Goal: Task Accomplishment & Management: Complete application form

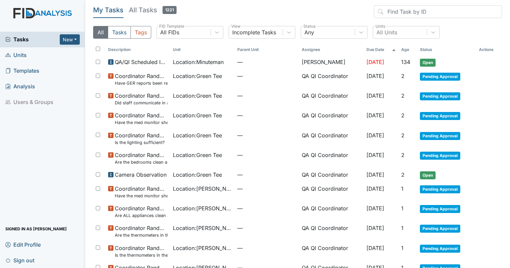
scroll to position [300, 0]
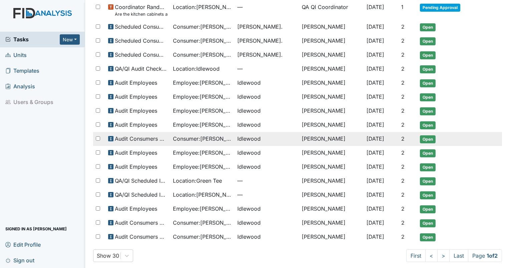
drag, startPoint x: 466, startPoint y: 139, endPoint x: 475, endPoint y: 144, distance: 10.9
click at [466, 139] on td "Open" at bounding box center [446, 139] width 59 height 14
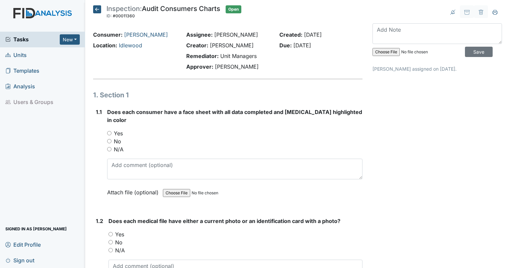
click at [20, 41] on span "Tasks" at bounding box center [32, 39] width 54 height 8
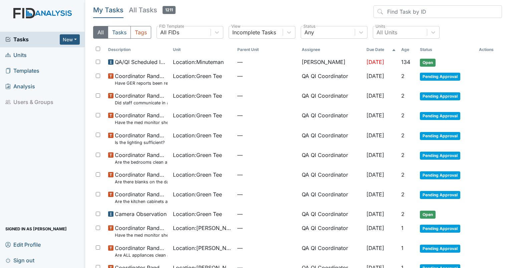
click at [20, 55] on span "Units" at bounding box center [15, 55] width 21 height 10
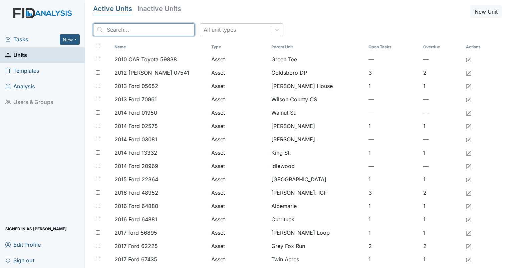
click at [149, 25] on input "search" at bounding box center [143, 29] width 101 height 13
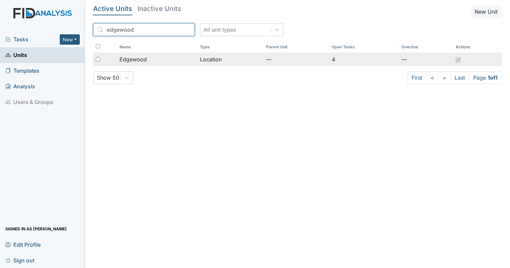
type input "edgewood"
click at [143, 61] on span "Edgewood" at bounding box center [133, 59] width 27 height 8
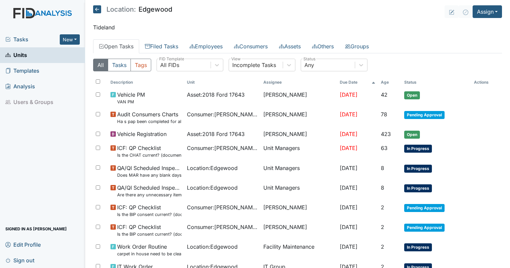
click at [102, 27] on p "Tideland" at bounding box center [297, 27] width 409 height 8
click at [19, 59] on span "Units" at bounding box center [16, 55] width 22 height 10
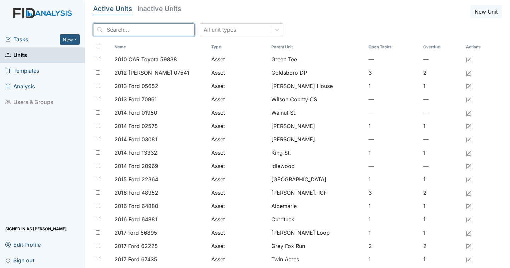
click at [132, 31] on input "search" at bounding box center [143, 29] width 101 height 13
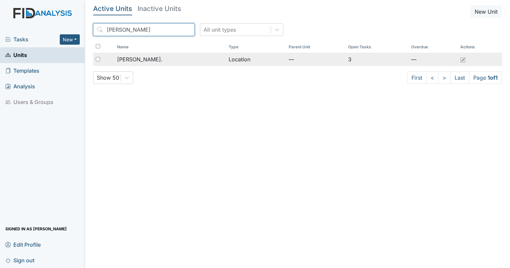
type input "dixon"
click at [134, 61] on span "[PERSON_NAME]." at bounding box center [139, 59] width 45 height 8
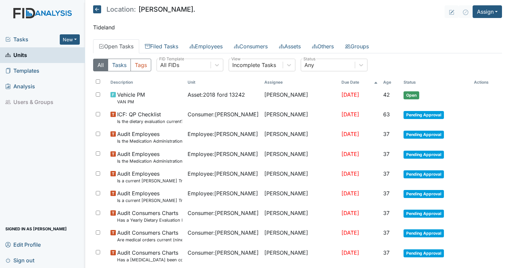
click at [21, 56] on span "Units" at bounding box center [16, 55] width 22 height 10
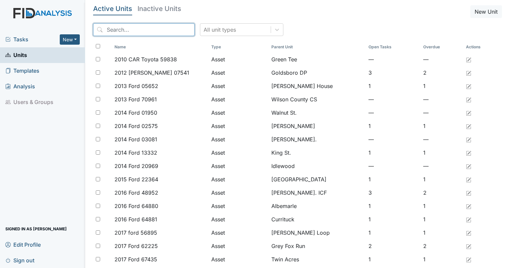
click at [124, 31] on input "search" at bounding box center [143, 29] width 101 height 13
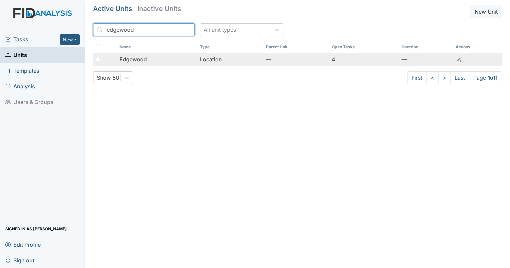
type input "edgewood"
click at [143, 59] on span "Edgewood" at bounding box center [133, 59] width 27 height 8
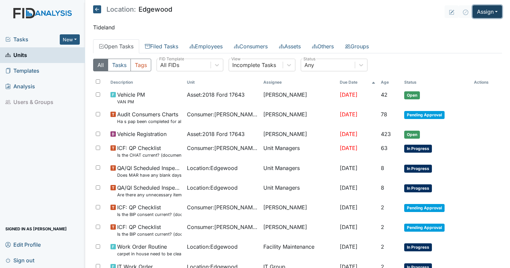
click at [483, 14] on button "Assign" at bounding box center [487, 11] width 29 height 13
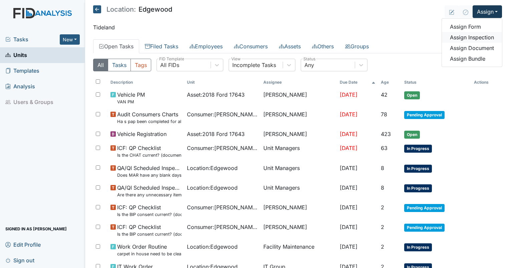
click at [475, 40] on link "Assign Inspection" at bounding box center [472, 37] width 60 height 11
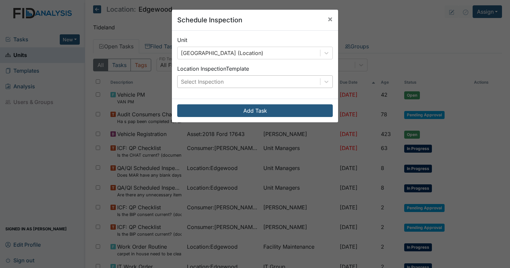
click at [211, 83] on div "Select Inspection" at bounding box center [202, 82] width 43 height 8
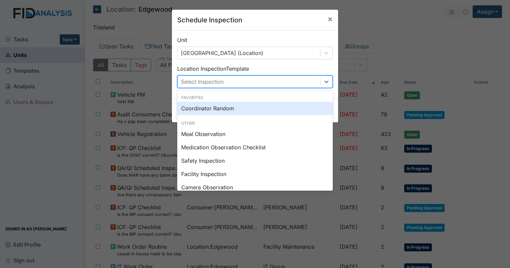
click at [209, 109] on div "Coordinator Random" at bounding box center [255, 108] width 156 height 13
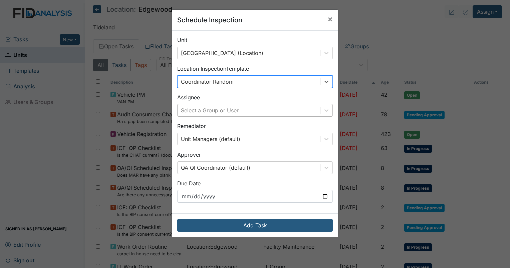
click at [236, 111] on div "Select a Group or User" at bounding box center [249, 111] width 143 height 12
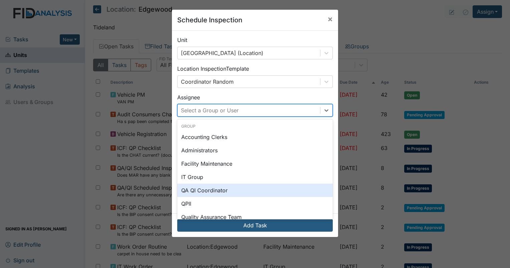
click at [216, 188] on div "QA QI Coordinator" at bounding box center [255, 190] width 156 height 13
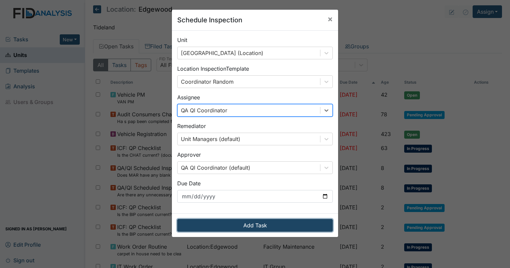
click at [256, 226] on button "Add Task" at bounding box center [255, 225] width 156 height 13
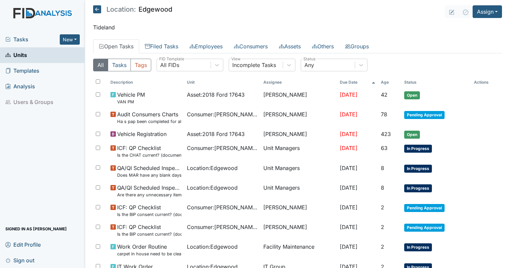
click at [19, 40] on span "Tasks" at bounding box center [32, 39] width 54 height 8
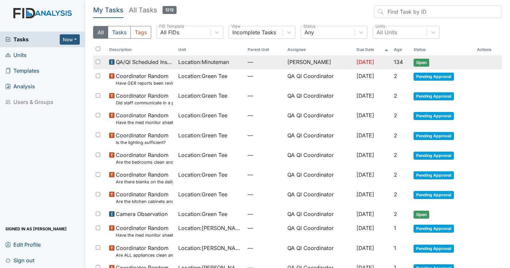
click at [202, 62] on span "Location : Minuteman" at bounding box center [203, 62] width 51 height 8
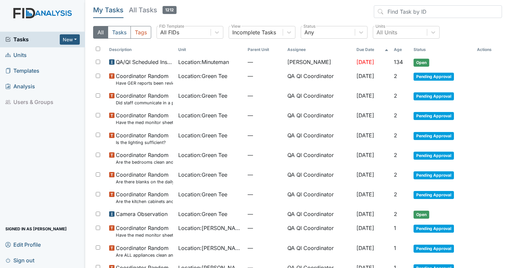
click at [397, 50] on th "Age" at bounding box center [401, 49] width 20 height 11
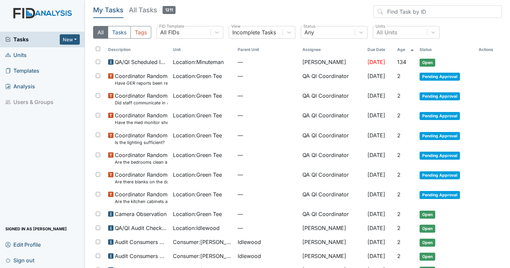
click at [410, 50] on icon at bounding box center [412, 50] width 4 height 4
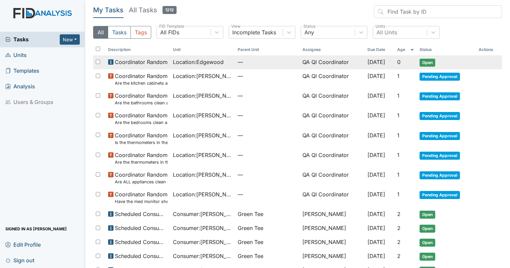
click at [186, 63] on span "Location : Edgewood" at bounding box center [198, 62] width 51 height 8
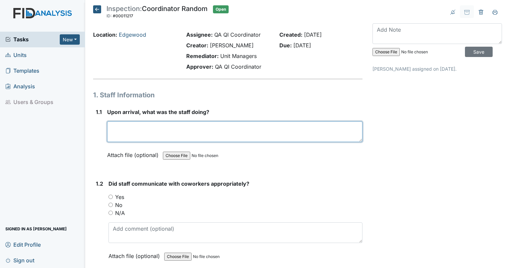
click at [159, 131] on textarea at bounding box center [234, 132] width 255 height 21
type textarea "Staff was engaged with residents and getting them ready for the day program. Ev…"
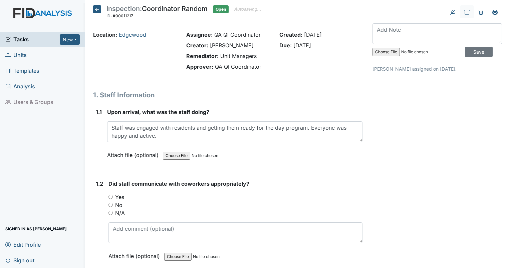
click at [112, 195] on input "Yes" at bounding box center [111, 197] width 4 height 4
radio input "true"
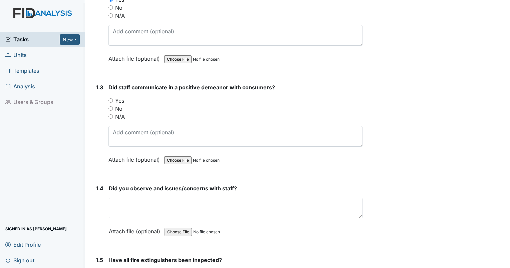
scroll to position [233, 0]
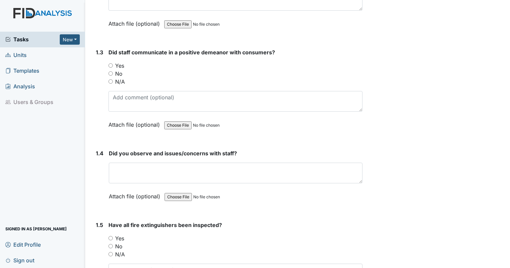
click at [111, 66] on input "Yes" at bounding box center [111, 65] width 4 height 4
radio input "true"
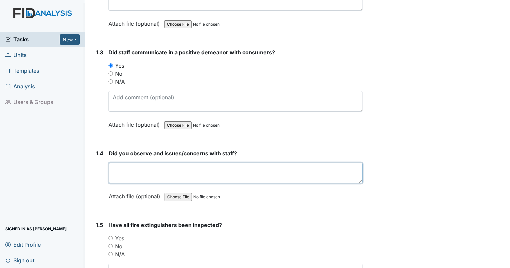
click at [141, 171] on textarea at bounding box center [236, 173] width 254 height 21
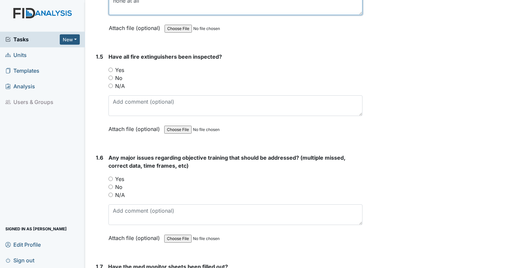
scroll to position [407, 0]
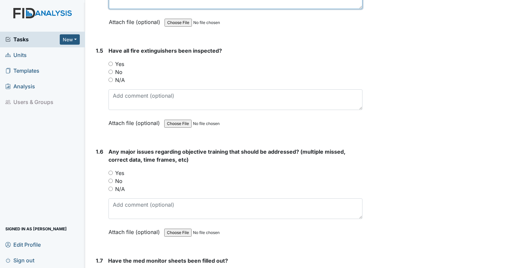
type textarea "none at all"
click at [110, 63] on input "Yes" at bounding box center [111, 64] width 4 height 4
radio input "true"
click at [147, 110] on div "Have all fire extinguishers been inspected? You must select one of the below op…" at bounding box center [236, 89] width 254 height 85
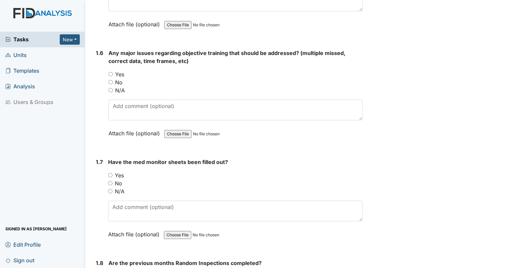
scroll to position [512, 0]
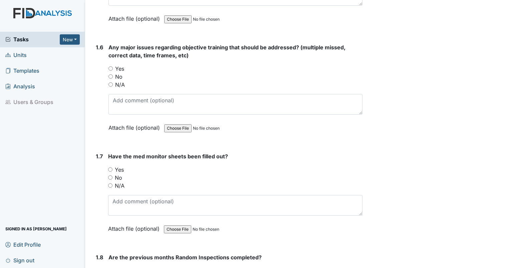
click at [110, 168] on input "Yes" at bounding box center [110, 170] width 4 height 4
radio input "true"
click at [113, 76] on div "No" at bounding box center [236, 77] width 254 height 8
click at [109, 74] on input "No" at bounding box center [111, 76] width 4 height 4
radio input "true"
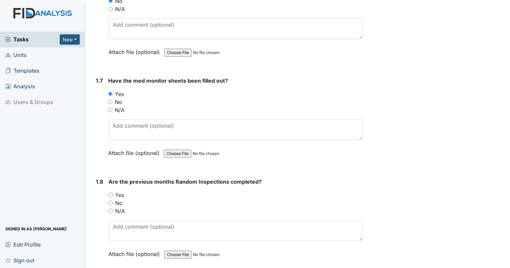
scroll to position [619, 0]
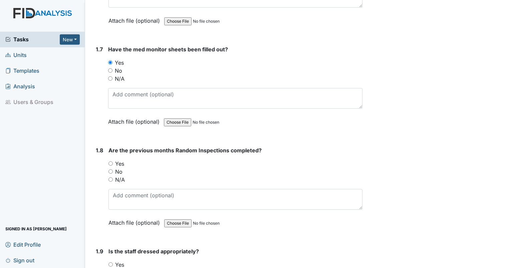
click at [111, 170] on input "No" at bounding box center [111, 172] width 4 height 4
radio input "true"
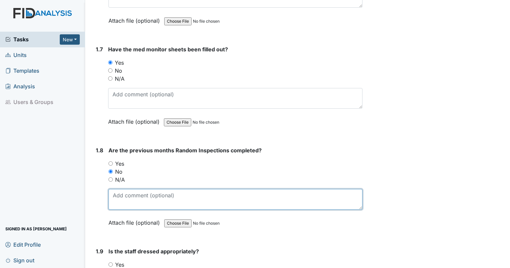
click at [118, 189] on textarea at bounding box center [236, 199] width 254 height 21
click at [127, 201] on textarea at bounding box center [236, 199] width 254 height 21
type textarea "July missing afternoon and evening."
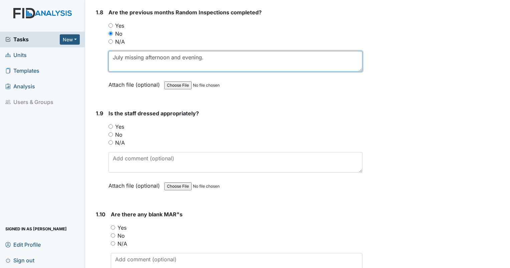
scroll to position [766, 0]
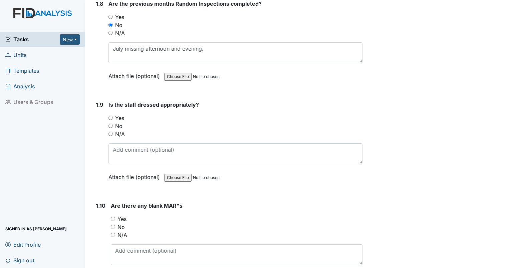
click at [110, 116] on input "Yes" at bounding box center [111, 118] width 4 height 4
radio input "true"
click at [112, 225] on input "No" at bounding box center [113, 227] width 4 height 4
radio input "true"
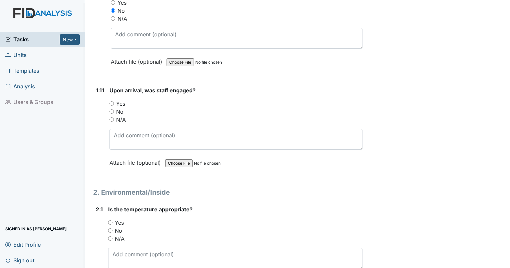
scroll to position [984, 0]
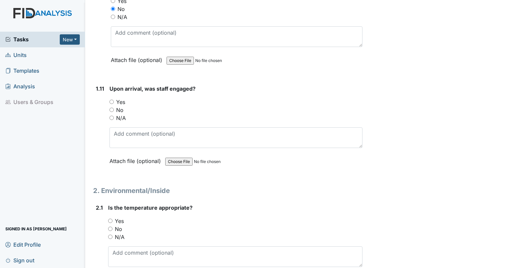
click at [110, 100] on input "Yes" at bounding box center [112, 102] width 4 height 4
radio input "true"
click at [110, 100] on input "Yes" at bounding box center [112, 102] width 4 height 4
click at [112, 167] on form "Upon arrival, was staff engaged? You must select one of the below options. Yes …" at bounding box center [236, 130] width 253 height 90
click at [115, 207] on span "Is the temperature appropriate?" at bounding box center [150, 208] width 84 height 7
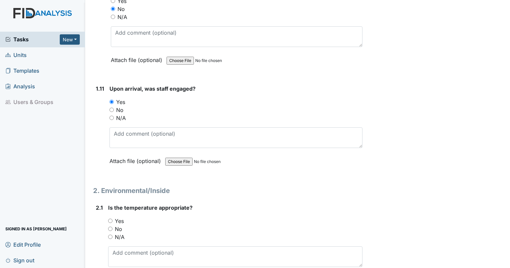
click at [110, 227] on input "No" at bounding box center [110, 229] width 4 height 4
radio input "true"
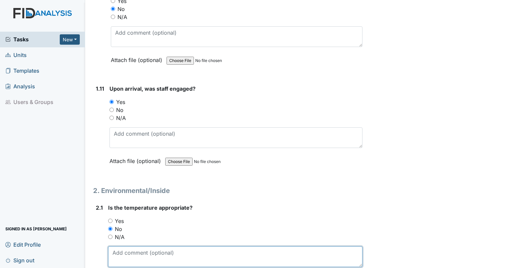
click at [114, 255] on textarea at bounding box center [235, 257] width 254 height 21
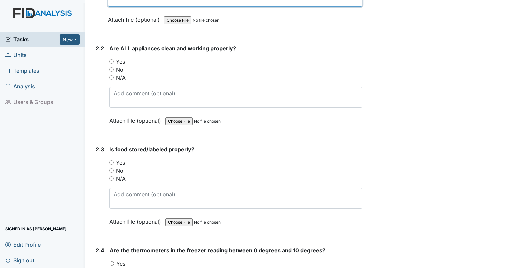
scroll to position [1247, 0]
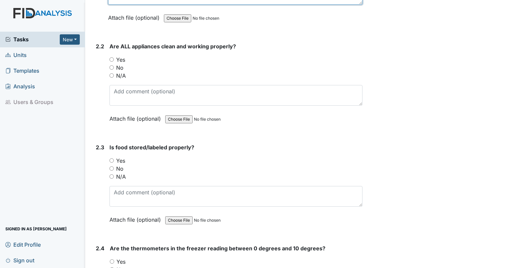
type textarea "house feels warm. multiple fans in the med room running. much hotter in that ro…"
click at [112, 57] on input "Yes" at bounding box center [112, 59] width 4 height 4
radio input "true"
click at [112, 167] on input "No" at bounding box center [112, 169] width 4 height 4
radio input "true"
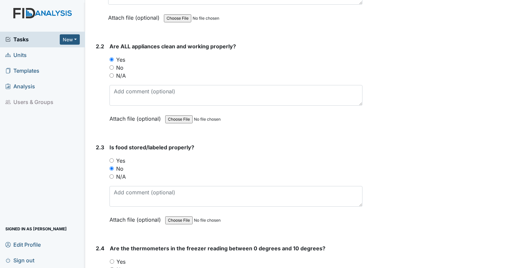
click at [123, 203] on div "Is food stored/labeled properly? You must select one of the below options. Yes …" at bounding box center [236, 186] width 253 height 85
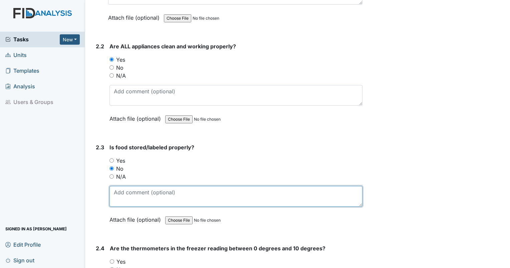
click at [122, 193] on textarea at bounding box center [236, 196] width 253 height 21
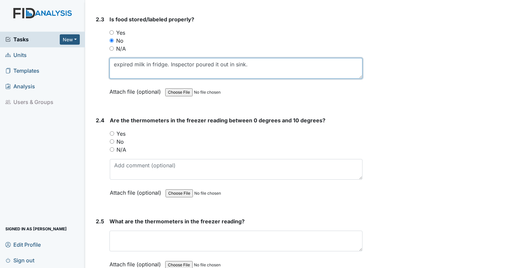
scroll to position [1404, 0]
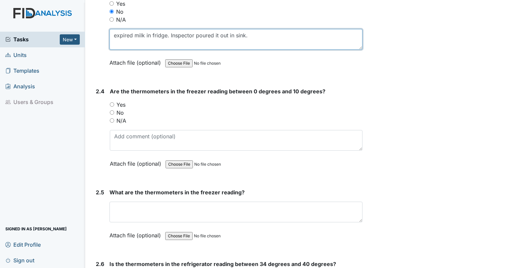
type textarea "expired milk in fridge. Inspector poured it out in sink."
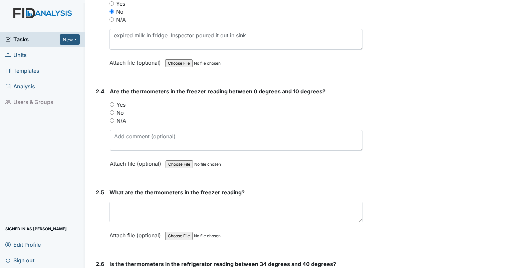
click at [113, 111] on input "No" at bounding box center [112, 113] width 4 height 4
radio input "true"
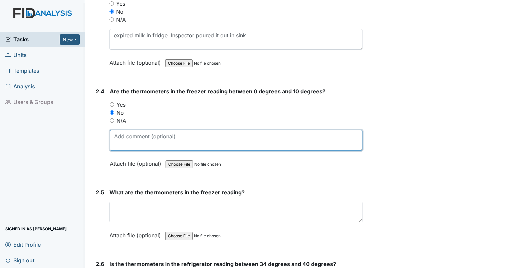
click at [120, 137] on textarea at bounding box center [236, 140] width 253 height 21
type textarea "19"
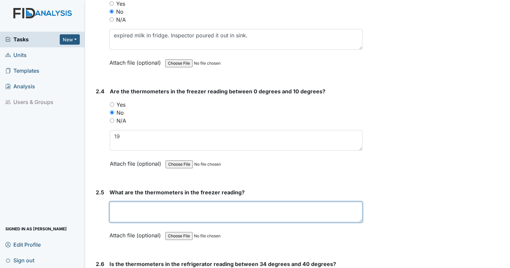
click at [117, 206] on textarea at bounding box center [236, 212] width 253 height 21
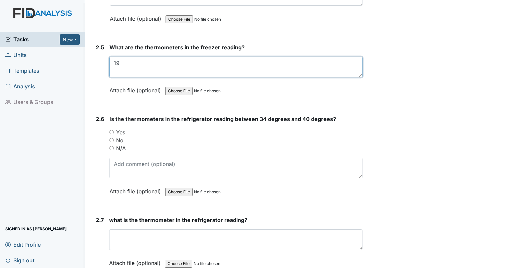
scroll to position [1561, 0]
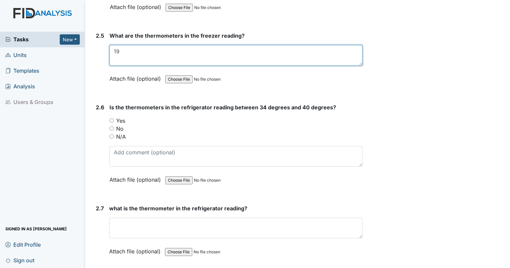
type textarea "19"
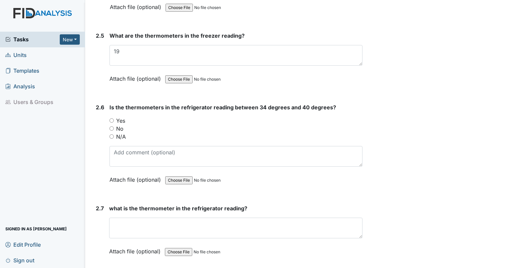
click at [112, 125] on div "No" at bounding box center [236, 129] width 253 height 8
click at [112, 127] on input "No" at bounding box center [112, 129] width 4 height 4
radio input "true"
click at [115, 139] on div "Is the thermometers in the refrigerator reading between 34 degrees and 40 degre…" at bounding box center [236, 145] width 253 height 85
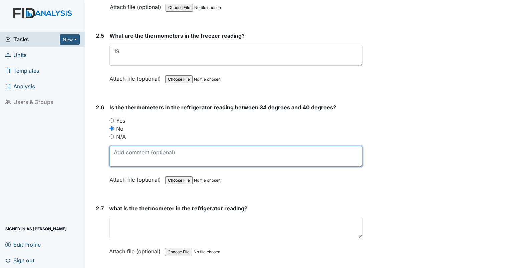
click at [119, 152] on textarea at bounding box center [236, 156] width 253 height 21
type textarea "50"
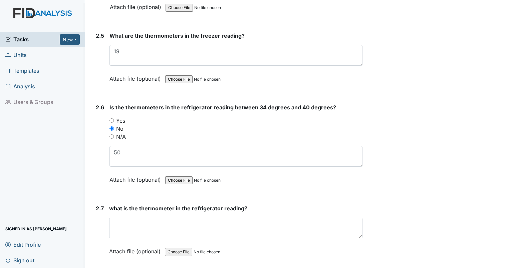
click at [127, 205] on span "what is the thermometer in the refrigerator reading?" at bounding box center [178, 208] width 138 height 7
click at [118, 236] on div "what is the thermometer in the refrigerator reading? This field is required. At…" at bounding box center [235, 233] width 253 height 56
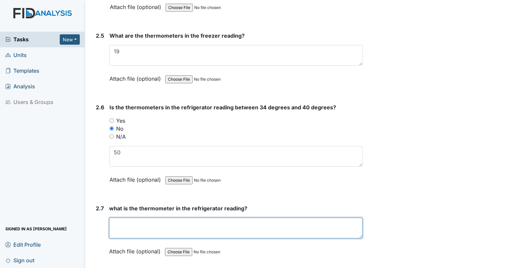
click at [120, 228] on textarea at bounding box center [235, 228] width 253 height 21
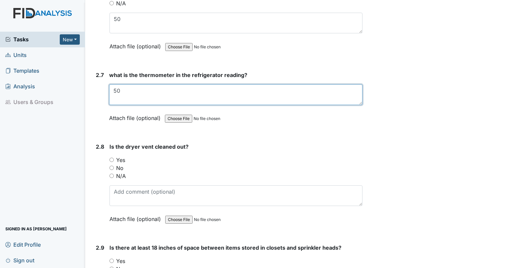
scroll to position [1722, 0]
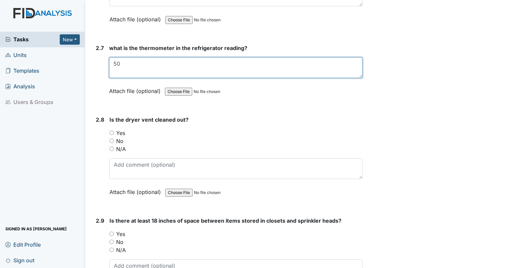
type textarea "50"
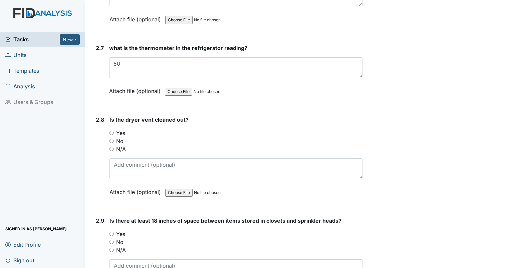
click at [111, 131] on input "Yes" at bounding box center [112, 133] width 4 height 4
radio input "true"
click at [111, 232] on input "Yes" at bounding box center [112, 234] width 4 height 4
radio input "true"
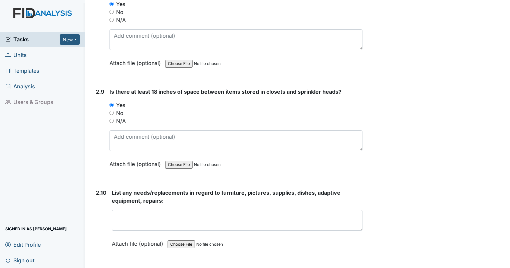
scroll to position [1913, 0]
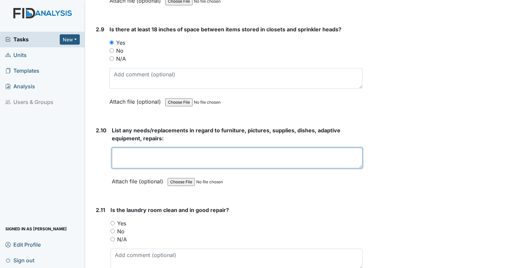
click at [160, 153] on textarea at bounding box center [237, 158] width 251 height 21
click at [185, 148] on textarea "med room floor damaged." at bounding box center [237, 158] width 251 height 21
click at [185, 148] on textarea "med room floor damaged. temp very warm. bathrooms: water damage behind sinks an…" at bounding box center [237, 158] width 251 height 21
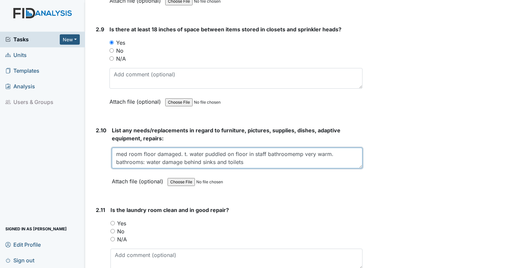
click at [185, 148] on textarea "med room floor damaged. t. water puddled on floor in staff bathroomemp very war…" at bounding box center [237, 158] width 251 height 21
click at [185, 148] on textarea "med room floor damaged. . water puddled on floor in staff bathroomemp very warm…" at bounding box center [237, 158] width 251 height 21
drag, startPoint x: 185, startPoint y: 148, endPoint x: 359, endPoint y: 156, distance: 174.5
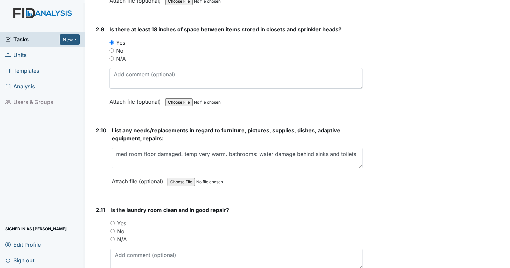
drag, startPoint x: 359, startPoint y: 156, endPoint x: 355, endPoint y: 144, distance: 13.2
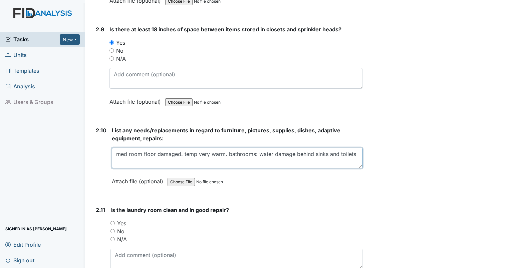
drag, startPoint x: 355, startPoint y: 144, endPoint x: 361, endPoint y: 160, distance: 17.7
click at [303, 156] on textarea "med room floor damaged. temp very warm. bathrooms: water damage behind sinks an…" at bounding box center [237, 158] width 251 height 21
drag, startPoint x: 303, startPoint y: 156, endPoint x: 313, endPoint y: 157, distance: 9.4
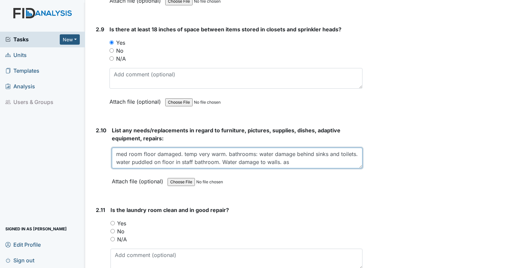
click at [313, 157] on textarea "med room floor damaged. temp very warm. bathrooms: water damage behind sinks an…" at bounding box center [237, 158] width 251 height 21
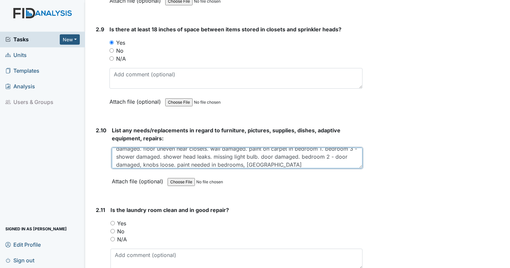
scroll to position [61, 0]
type textarea "med room floor damaged. temp very warm. bathrooms: water damage behind sinks an…"
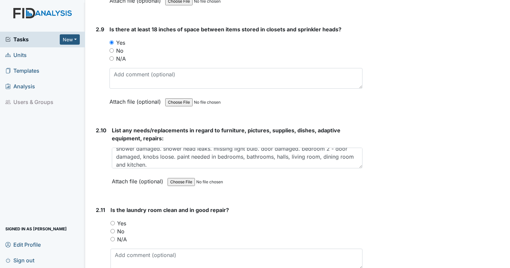
click at [114, 229] on input "No" at bounding box center [113, 231] width 4 height 4
radio input "true"
click at [130, 250] on textarea at bounding box center [237, 259] width 252 height 21
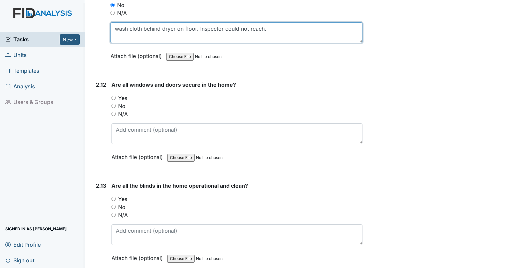
scroll to position [2134, 0]
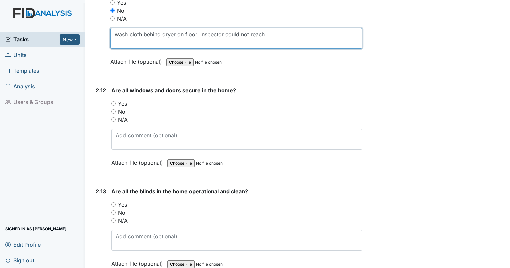
type textarea "wash cloth behind dryer on floor. Inspector could not reach."
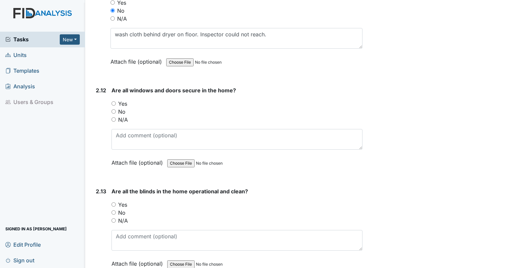
click at [115, 101] on input "Yes" at bounding box center [114, 103] width 4 height 4
radio input "true"
click at [112, 211] on input "No" at bounding box center [114, 213] width 4 height 4
radio input "true"
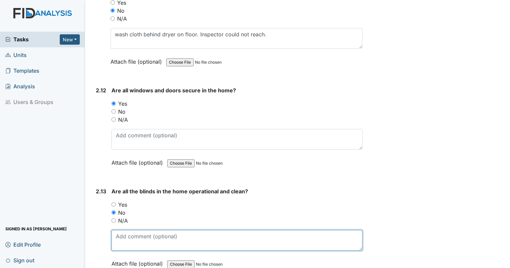
click at [127, 239] on textarea at bounding box center [237, 240] width 251 height 21
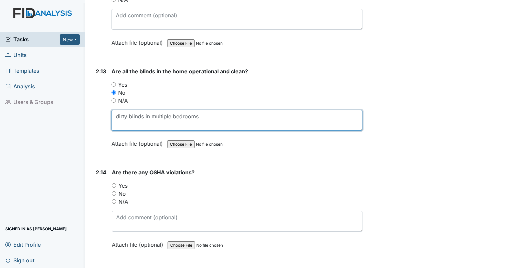
scroll to position [2290, 0]
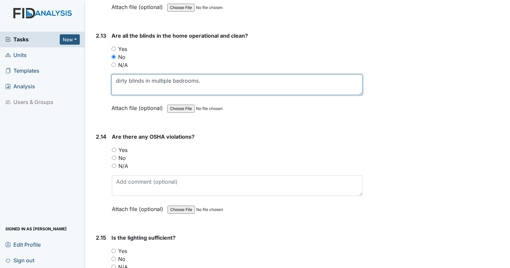
type textarea "dirty blinds in multiple bedrooms."
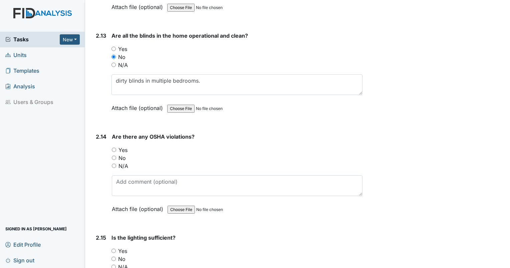
click at [114, 156] on input "No" at bounding box center [114, 158] width 4 height 4
radio input "true"
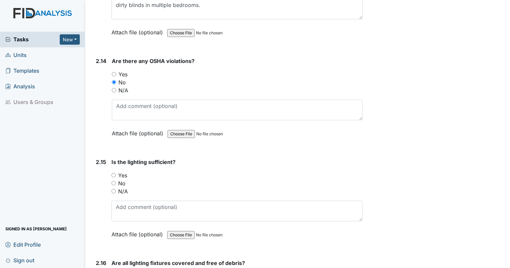
scroll to position [2393, 0]
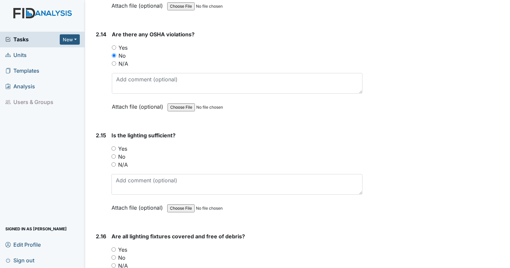
click at [116, 153] on div "No" at bounding box center [237, 157] width 251 height 8
click at [116, 155] on input "No" at bounding box center [114, 157] width 4 height 4
radio input "true"
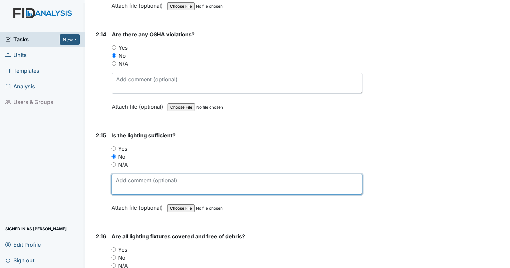
click at [123, 174] on textarea at bounding box center [237, 184] width 251 height 21
type textarea "no overhead light in bedroom 1"
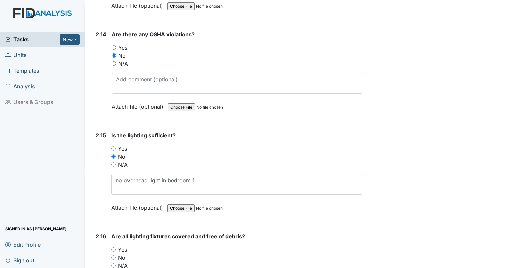
click at [112, 248] on input "Yes" at bounding box center [114, 250] width 4 height 4
radio input "true"
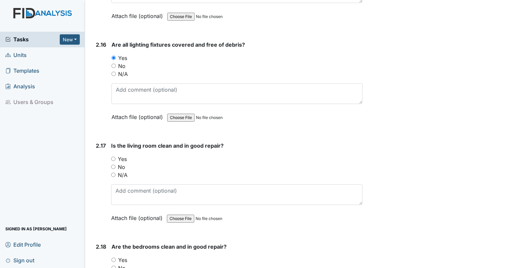
scroll to position [2608, 0]
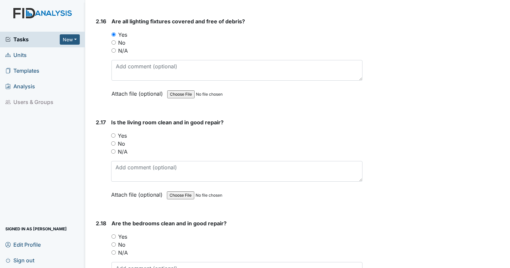
click at [112, 142] on input "No" at bounding box center [113, 144] width 4 height 4
radio input "true"
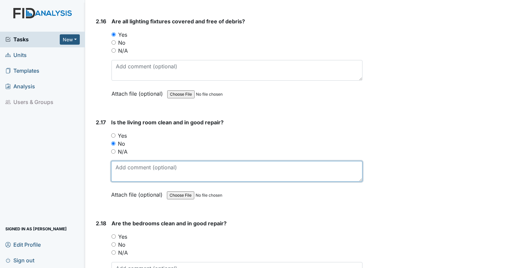
click at [128, 163] on textarea at bounding box center [236, 171] width 251 height 21
type textarea "torn chair, needs paint."
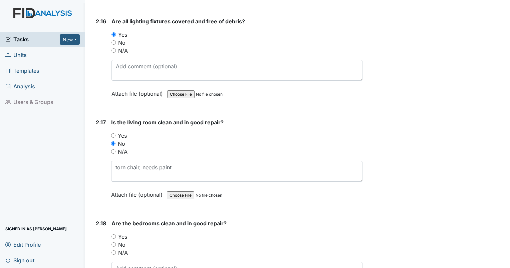
click at [114, 243] on input "No" at bounding box center [114, 245] width 4 height 4
radio input "true"
click at [127, 262] on textarea at bounding box center [237, 272] width 251 height 21
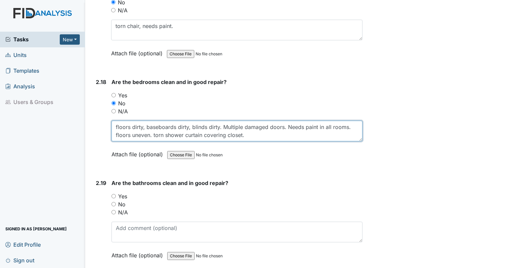
scroll to position [2756, 0]
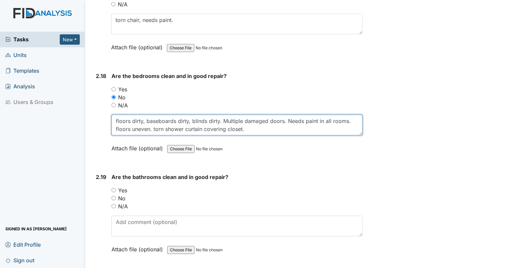
type textarea "floors dirty, baseboards dirty, blinds dirty. Multiple damaged doors. Needs pai…"
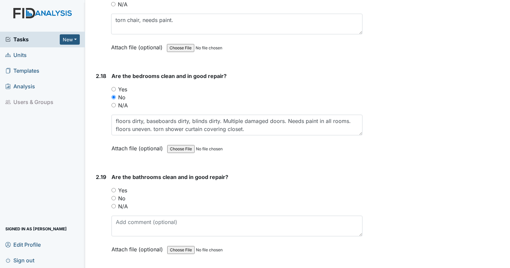
click at [113, 196] on input "No" at bounding box center [114, 198] width 4 height 4
radio input "true"
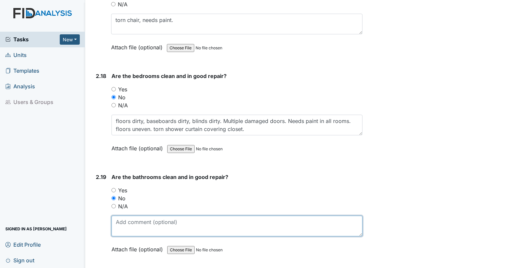
click at [124, 216] on textarea at bounding box center [237, 226] width 251 height 21
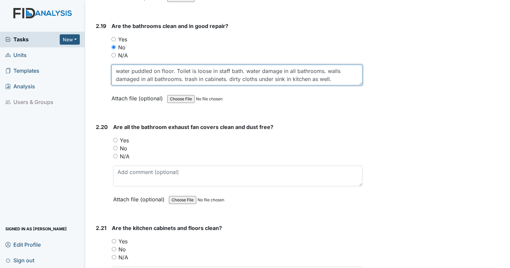
scroll to position [2901, 0]
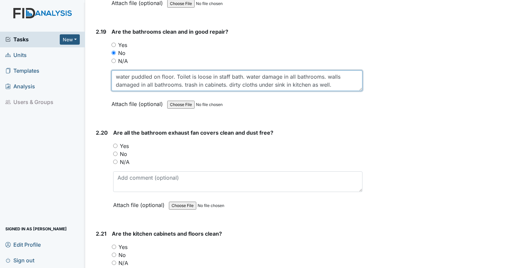
type textarea "water puddled on floor. Toilet is loose in staff bath. water damage in all bath…"
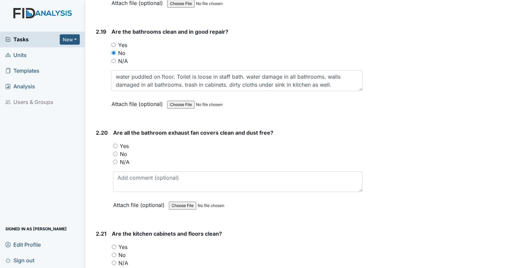
click at [116, 144] on input "Yes" at bounding box center [115, 146] width 4 height 4
radio input "true"
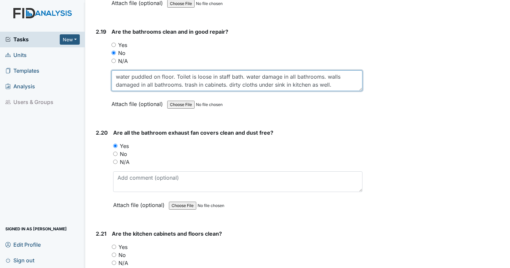
drag, startPoint x: 334, startPoint y: 76, endPoint x: 230, endPoint y: 87, distance: 104.4
click at [230, 87] on div "Are the bathrooms clean and in good repair? You must select one of the below op…" at bounding box center [237, 70] width 251 height 85
type textarea "water puddled on floor. Toilet is loose in staff bath. water damage in all bath…"
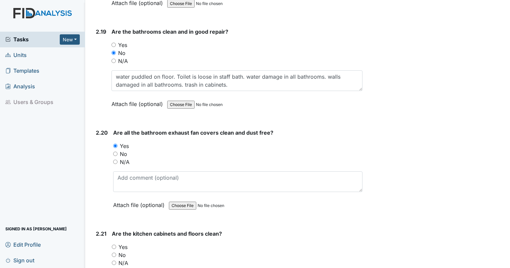
click at [115, 253] on input "No" at bounding box center [114, 255] width 4 height 4
radio input "true"
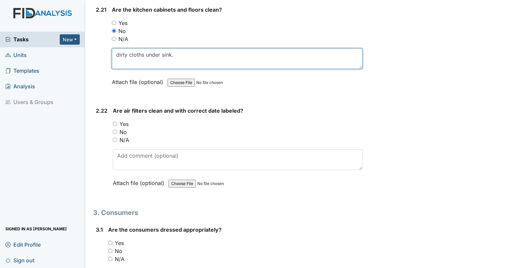
scroll to position [3131, 0]
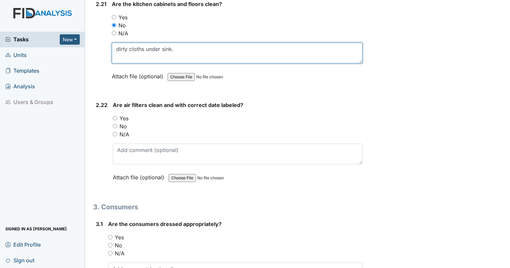
type textarea "dirty cloths under sink."
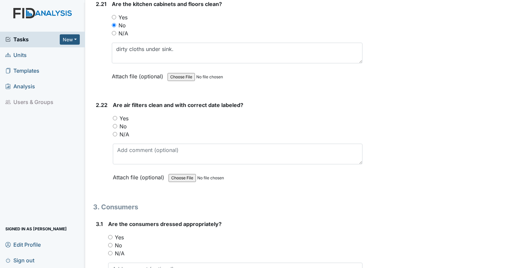
click at [115, 116] on input "Yes" at bounding box center [115, 118] width 4 height 4
radio input "true"
click at [111, 235] on input "Yes" at bounding box center [110, 237] width 4 height 4
radio input "true"
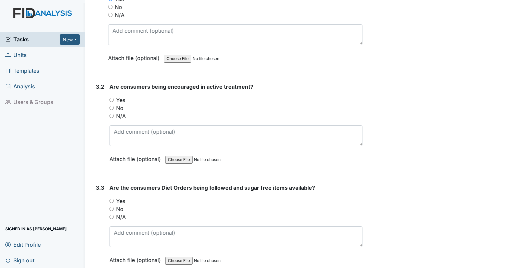
scroll to position [3381, 0]
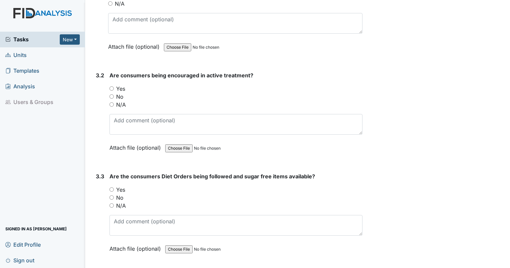
click at [111, 86] on input "Yes" at bounding box center [112, 88] width 4 height 4
radio input "true"
click at [112, 188] on input "Yes" at bounding box center [112, 190] width 4 height 4
radio input "true"
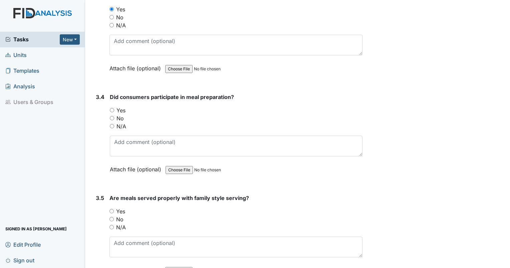
scroll to position [3579, 0]
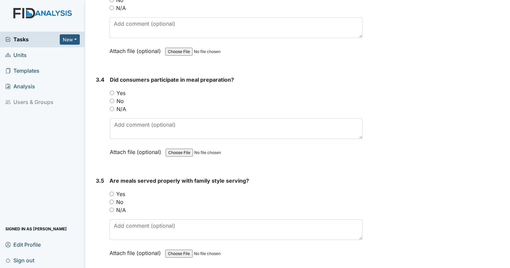
click at [112, 105] on div "N/A" at bounding box center [236, 109] width 253 height 8
click at [112, 107] on input "N/A" at bounding box center [112, 109] width 4 height 4
radio input "true"
click at [110, 208] on input "N/A" at bounding box center [112, 210] width 4 height 4
radio input "true"
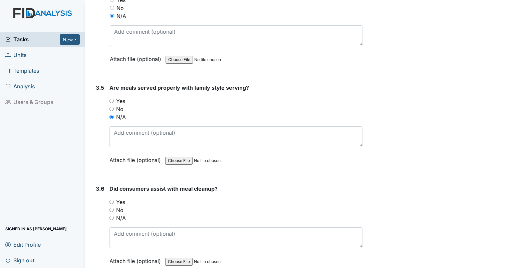
scroll to position [3684, 0]
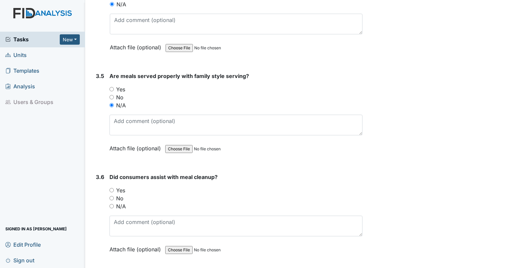
click at [112, 204] on input "N/A" at bounding box center [112, 206] width 4 height 4
radio input "true"
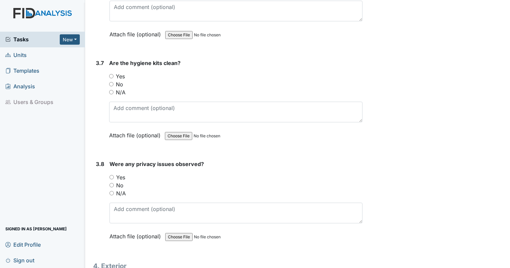
scroll to position [3905, 0]
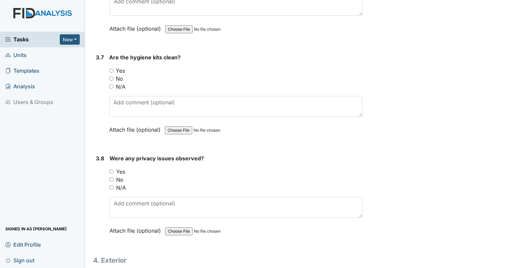
click at [110, 68] on input "Yes" at bounding box center [111, 70] width 4 height 4
radio input "true"
click at [113, 176] on div "No" at bounding box center [236, 180] width 253 height 8
click at [112, 178] on input "No" at bounding box center [112, 180] width 4 height 4
radio input "true"
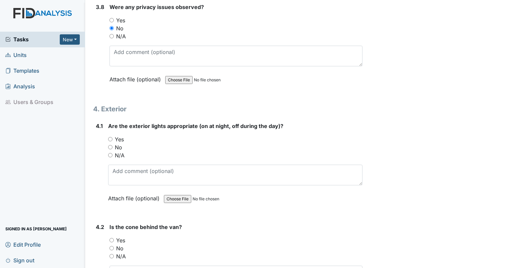
scroll to position [4097, 0]
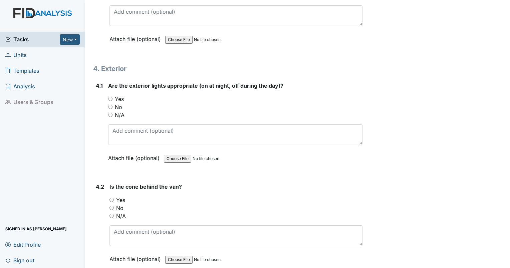
click at [109, 97] on input "Yes" at bounding box center [110, 99] width 4 height 4
radio input "true"
click at [110, 198] on input "Yes" at bounding box center [112, 200] width 4 height 4
radio input "true"
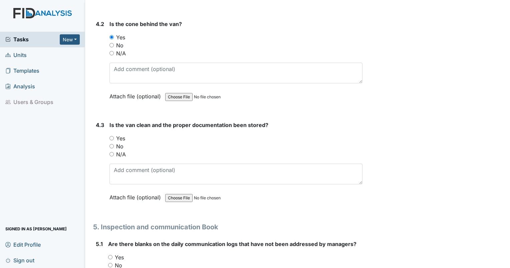
scroll to position [4290, 0]
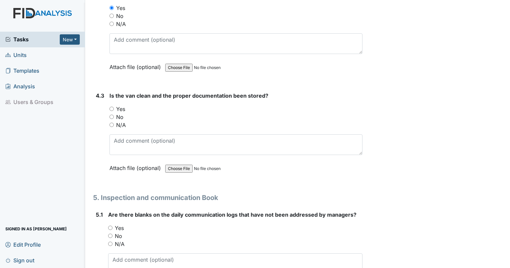
click at [111, 123] on input "N/A" at bounding box center [112, 125] width 4 height 4
radio input "true"
click at [108, 234] on input "No" at bounding box center [110, 236] width 4 height 4
radio input "true"
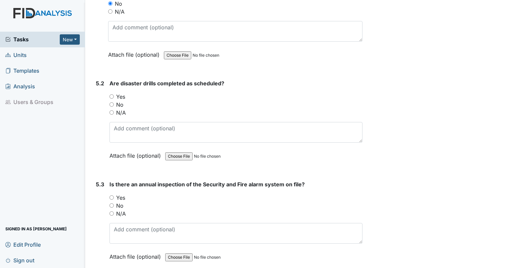
scroll to position [4528, 0]
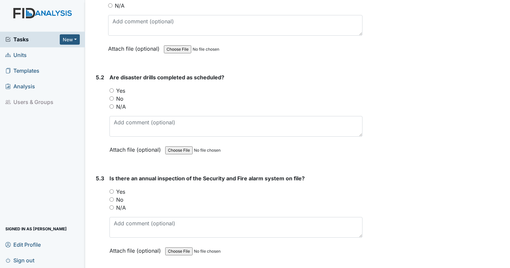
click at [112, 88] on input "Yes" at bounding box center [112, 90] width 4 height 4
radio input "true"
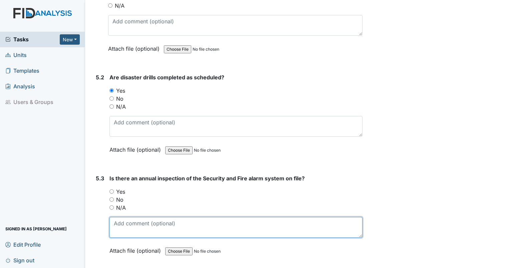
click at [127, 217] on textarea at bounding box center [236, 227] width 253 height 21
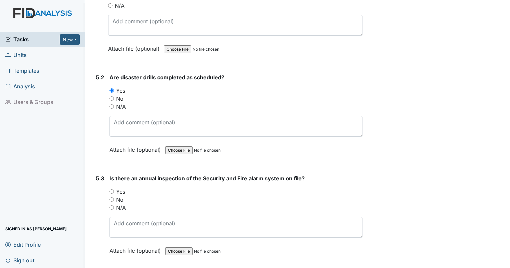
click at [111, 190] on input "Yes" at bounding box center [112, 192] width 4 height 4
radio input "true"
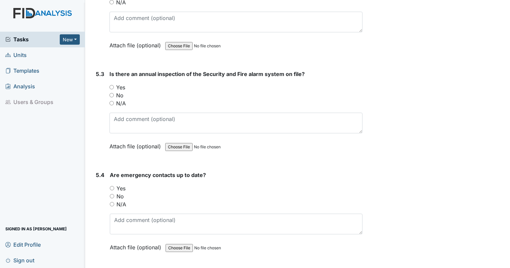
scroll to position [4633, 0]
click at [112, 186] on input "Yes" at bounding box center [112, 188] width 4 height 4
radio input "true"
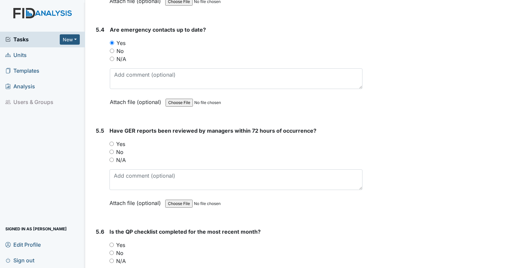
scroll to position [4784, 0]
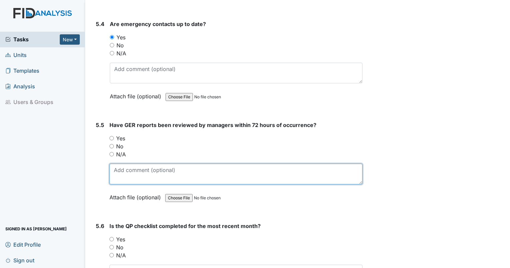
click at [145, 164] on textarea at bounding box center [236, 174] width 253 height 21
type textarea "no."
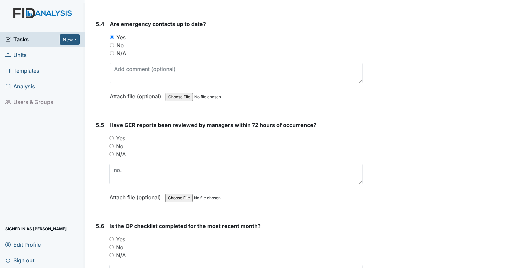
click at [110, 144] on input "No" at bounding box center [112, 146] width 4 height 4
radio input "true"
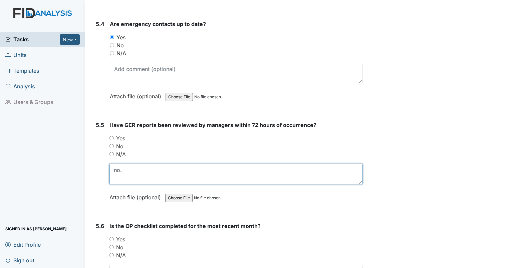
drag, startPoint x: 126, startPoint y: 153, endPoint x: 106, endPoint y: 157, distance: 19.8
click at [106, 157] on div "5.5 Have GER reports been reviewed by managers within 72 hours of occurrence? Y…" at bounding box center [227, 166] width 269 height 90
type textarea "8/14 GER signed off"
click at [184, 164] on textarea "8/14 GER signed off" at bounding box center [236, 174] width 253 height 21
type textarea "8/14 GER signed off 8/19"
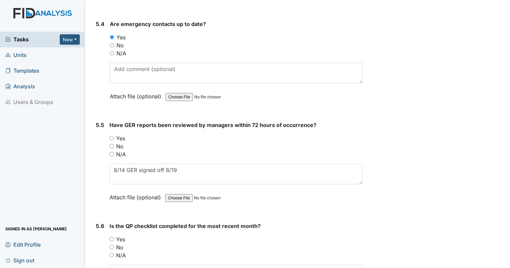
click at [113, 237] on input "Yes" at bounding box center [112, 239] width 4 height 4
radio input "true"
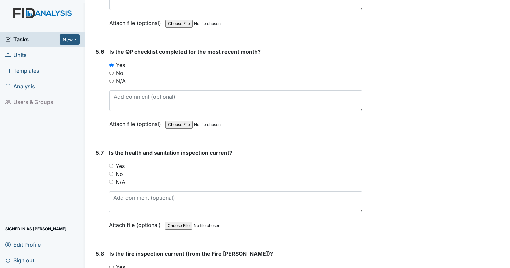
scroll to position [4971, 0]
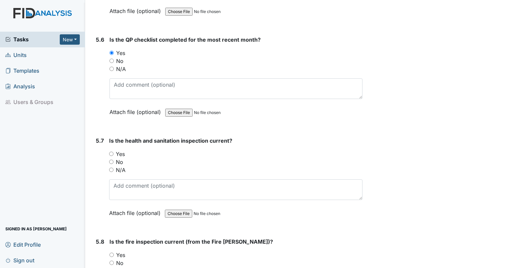
click at [254, 166] on div "N/A" at bounding box center [235, 170] width 253 height 8
click at [108, 137] on div "5.7 Is the health and sanitation inspection current? You must select one of the…" at bounding box center [227, 182] width 269 height 90
click at [111, 152] on input "Yes" at bounding box center [111, 154] width 4 height 4
radio input "true"
click at [113, 253] on input "Yes" at bounding box center [112, 255] width 4 height 4
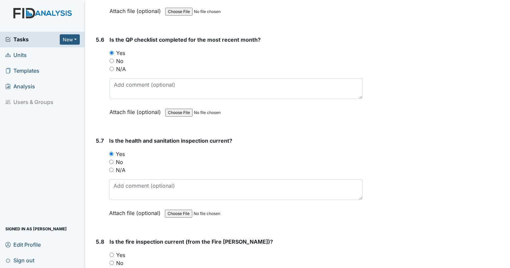
radio input "true"
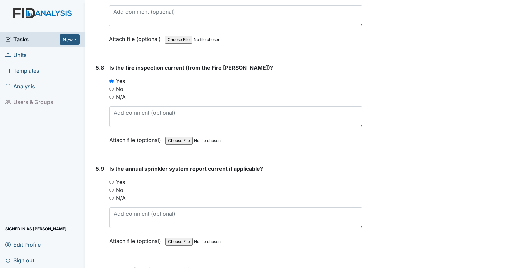
scroll to position [5192, 0]
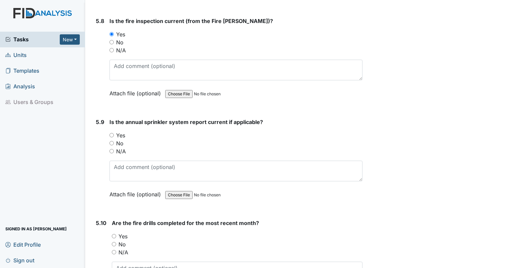
click at [112, 133] on input "Yes" at bounding box center [112, 135] width 4 height 4
radio input "true"
click at [113, 234] on input "Yes" at bounding box center [114, 236] width 4 height 4
radio input "true"
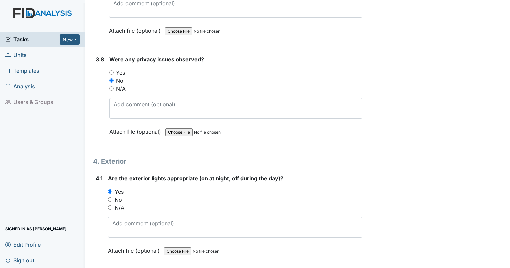
scroll to position [3998, 0]
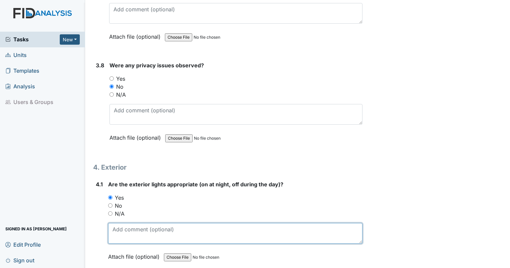
click at [140, 223] on textarea at bounding box center [235, 233] width 254 height 21
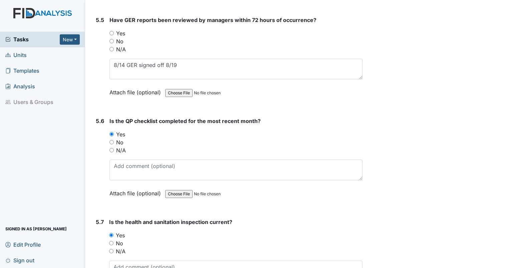
scroll to position [5243, 0]
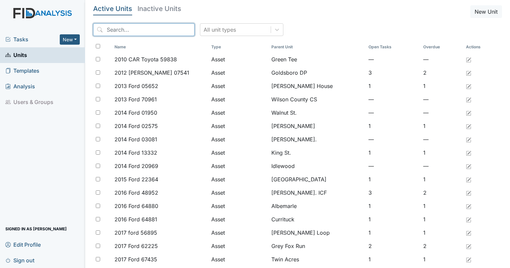
click at [142, 34] on input "search" at bounding box center [143, 29] width 101 height 13
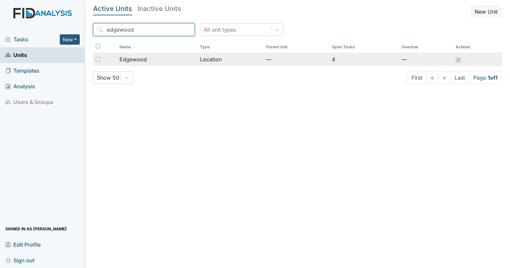
type input "edgewood"
click at [139, 61] on span "Edgewood" at bounding box center [133, 59] width 27 height 8
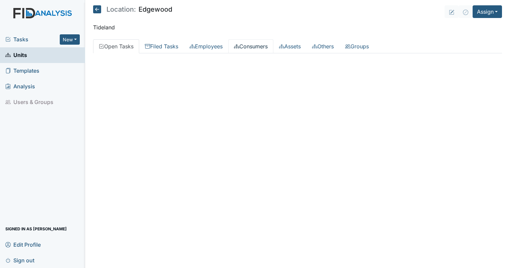
click at [255, 50] on link "Consumers" at bounding box center [250, 46] width 45 height 14
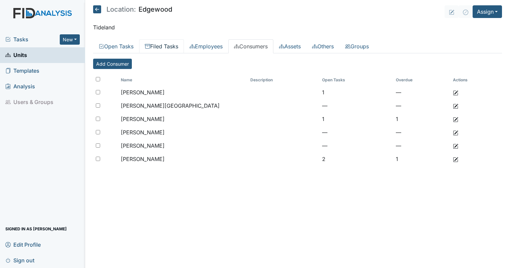
click at [156, 50] on link "Filed Tasks" at bounding box center [161, 46] width 45 height 14
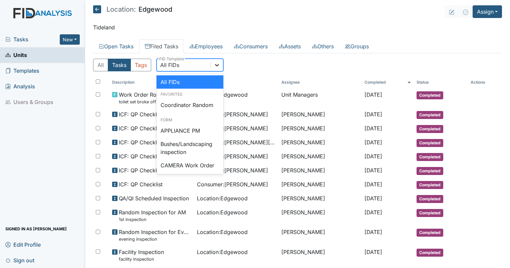
click at [220, 63] on icon at bounding box center [217, 65] width 7 height 7
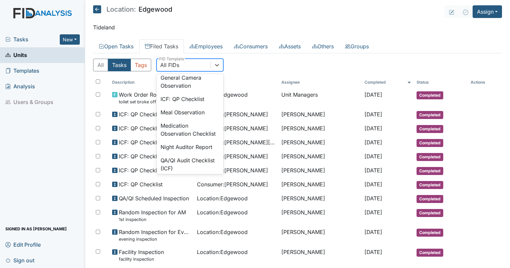
scroll to position [509, 0]
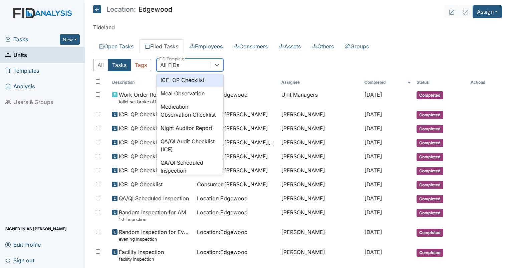
click at [192, 87] on div "ICF: QP Checklist" at bounding box center [190, 79] width 67 height 13
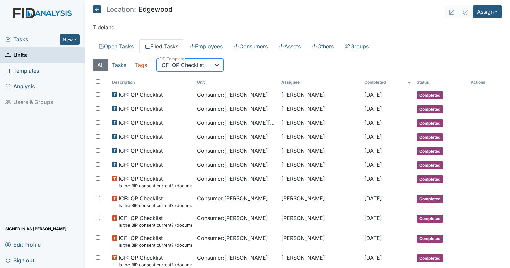
click at [218, 67] on icon at bounding box center [217, 65] width 7 height 7
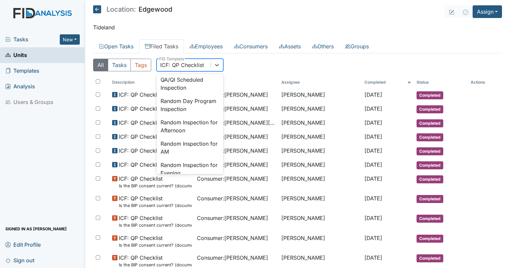
scroll to position [601, 0]
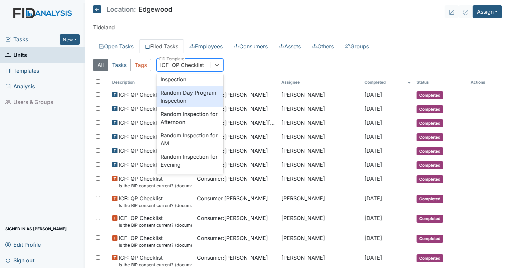
click at [186, 108] on div "Random Day Program Inspection" at bounding box center [190, 96] width 67 height 21
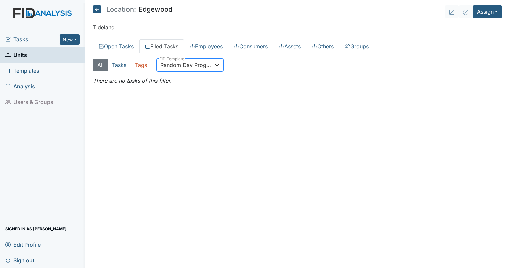
click at [217, 65] on icon at bounding box center [217, 65] width 4 height 2
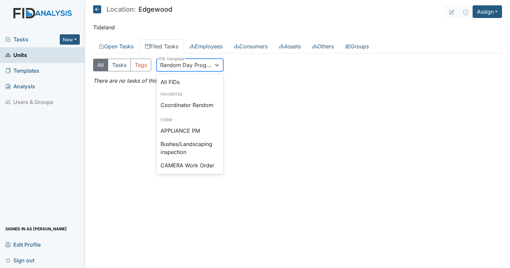
scroll to position [573, 0]
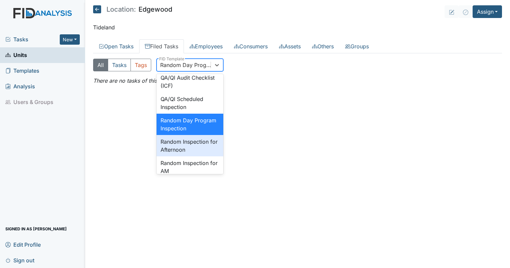
click at [190, 157] on div "Random Inspection for Afternoon" at bounding box center [190, 145] width 67 height 21
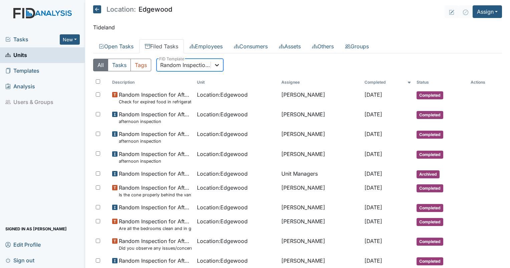
click at [217, 68] on div at bounding box center [217, 65] width 12 height 12
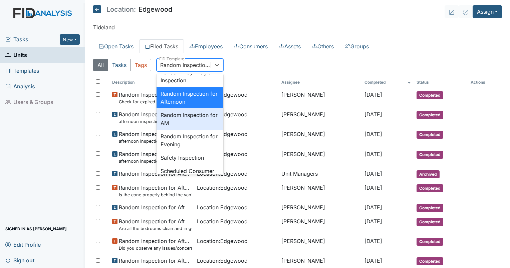
scroll to position [634, 0]
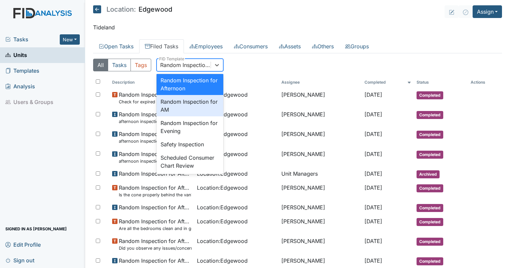
click at [190, 117] on div "Random Inspection for AM" at bounding box center [190, 105] width 67 height 21
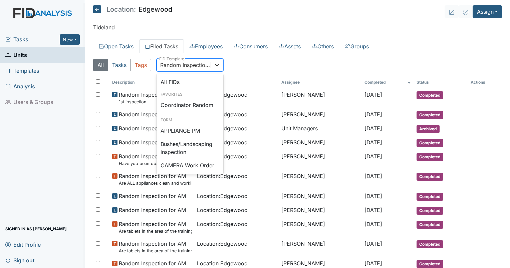
click at [218, 62] on icon at bounding box center [217, 65] width 7 height 7
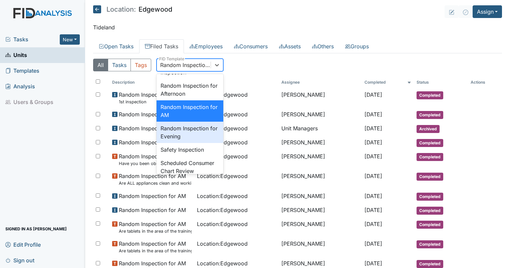
scroll to position [642, 0]
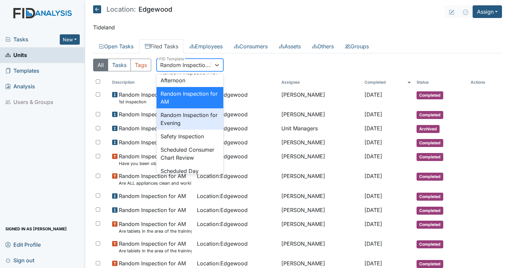
click at [188, 130] on div "Random Inspection for Evening" at bounding box center [190, 119] width 67 height 21
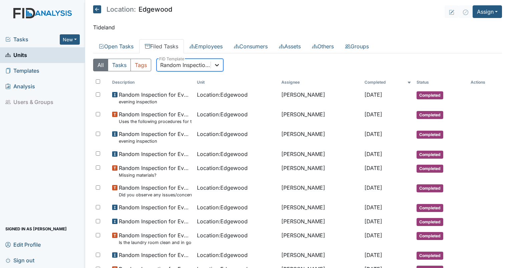
click at [214, 64] on icon at bounding box center [217, 65] width 7 height 7
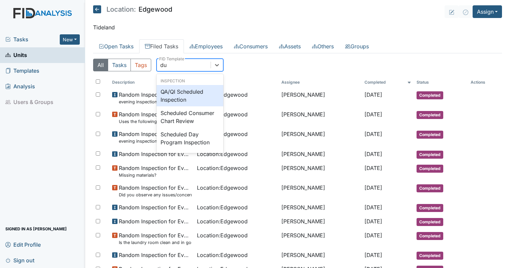
scroll to position [0, 0]
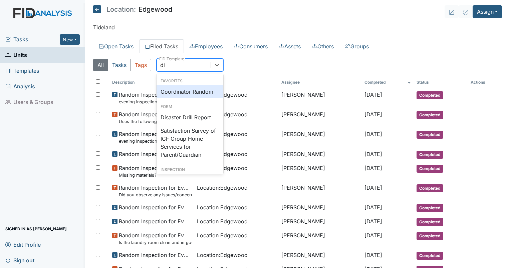
type input "dis"
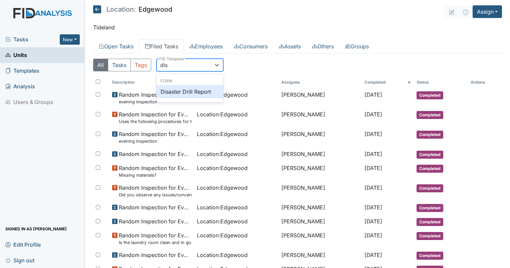
click at [198, 92] on div "Disaster Drill Report" at bounding box center [190, 91] width 67 height 13
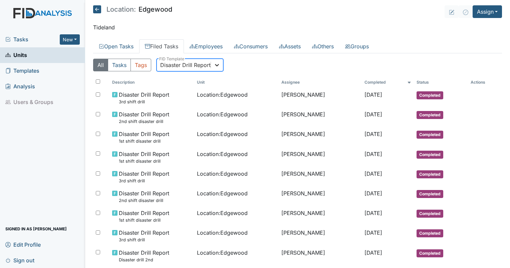
click at [219, 64] on icon at bounding box center [217, 65] width 7 height 7
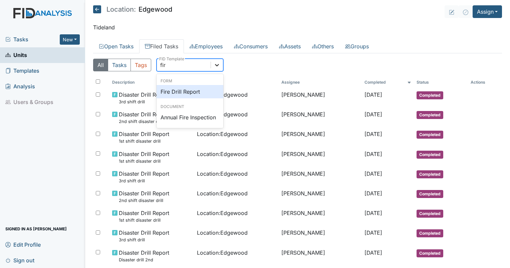
type input "fire"
click at [198, 87] on div "Fire Drill Report" at bounding box center [190, 91] width 67 height 13
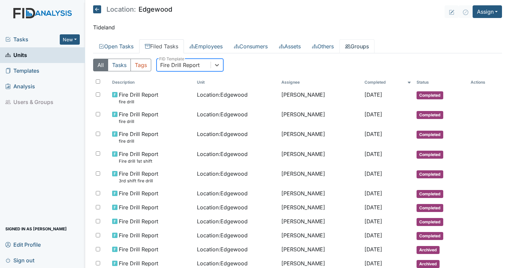
click at [364, 52] on link "Groups" at bounding box center [357, 46] width 35 height 14
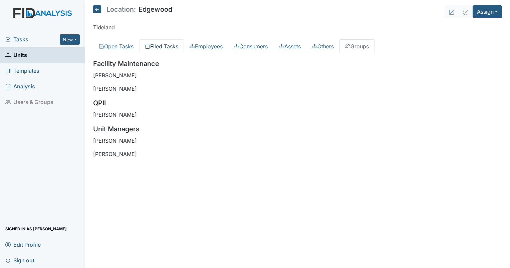
click at [168, 48] on link "Filed Tasks" at bounding box center [161, 46] width 45 height 14
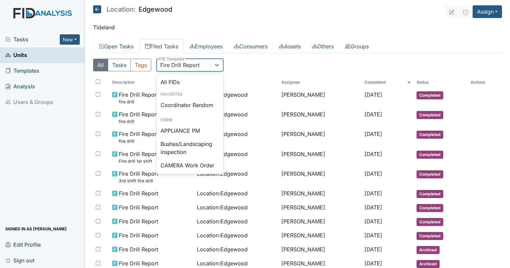
click at [187, 65] on div "Fire Drill Report" at bounding box center [179, 65] width 39 height 8
click at [189, 110] on div "Coordinator Random" at bounding box center [190, 104] width 67 height 13
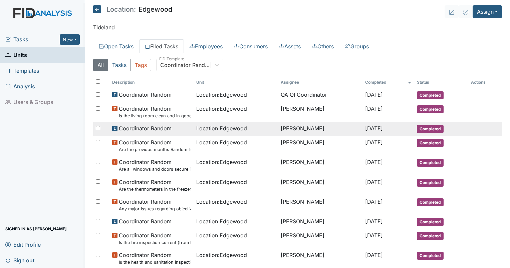
click at [212, 131] on span "Location : Edgewood" at bounding box center [221, 129] width 51 height 8
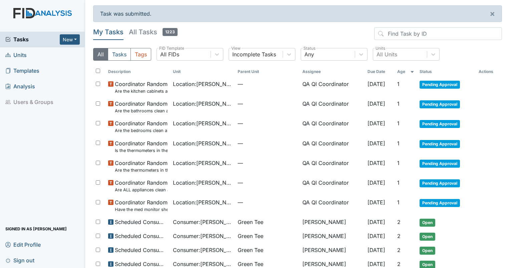
click at [147, 35] on h5 "All Tasks 1223" at bounding box center [153, 31] width 49 height 9
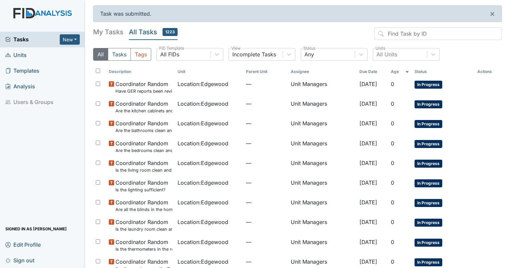
click at [98, 34] on h5 "My Tasks" at bounding box center [108, 31] width 30 height 9
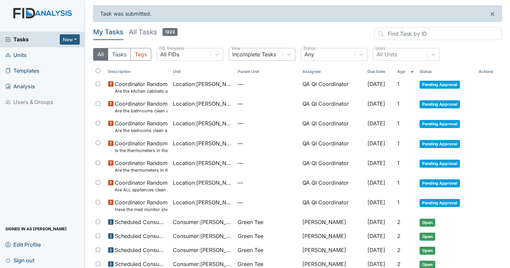
click at [268, 55] on div "Incomplete Tasks" at bounding box center [254, 54] width 44 height 8
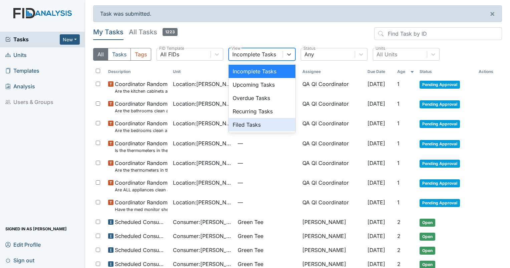
click at [260, 122] on div "Filed Tasks" at bounding box center [262, 124] width 67 height 13
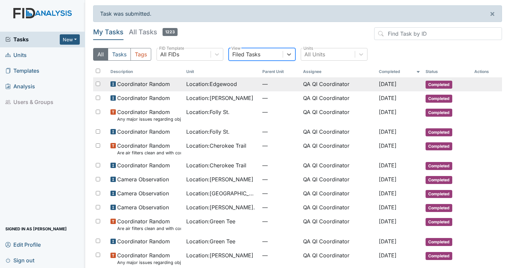
click at [320, 85] on td "QA QI Coordinator" at bounding box center [338, 84] width 76 height 14
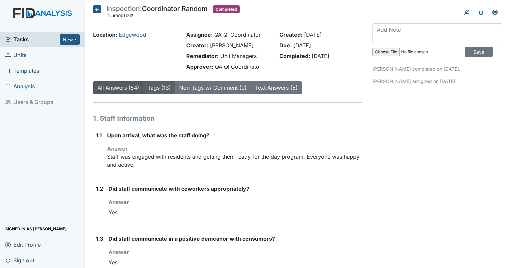
click at [155, 88] on link "Tags (13)" at bounding box center [159, 87] width 23 height 7
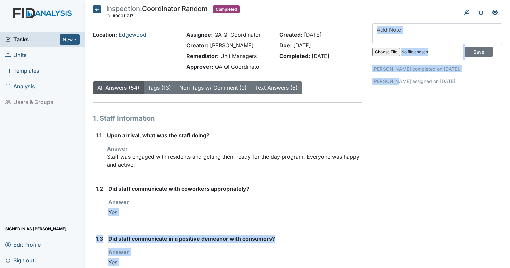
drag, startPoint x: 391, startPoint y: 115, endPoint x: 363, endPoint y: 205, distance: 94.7
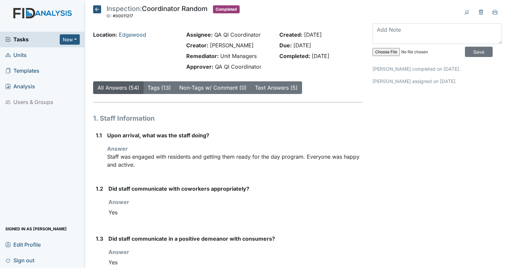
click at [357, 85] on div "All Answers (54) Tags (13) Non-Tags w/ Comment (0) Text Answers (5)" at bounding box center [227, 87] width 269 height 13
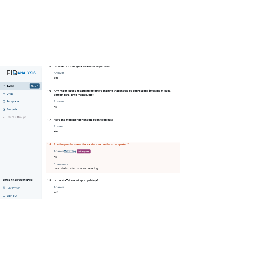
scroll to position [394, 0]
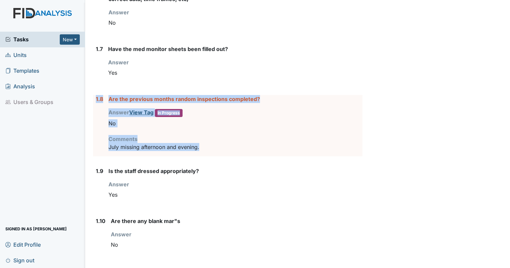
drag, startPoint x: 206, startPoint y: 148, endPoint x: 92, endPoint y: 96, distance: 125.1
drag, startPoint x: 92, startPoint y: 96, endPoint x: 100, endPoint y: 98, distance: 8.1
copy div "1.8 Are the previous months random inspections completed? Answer View Tag In Pr…"
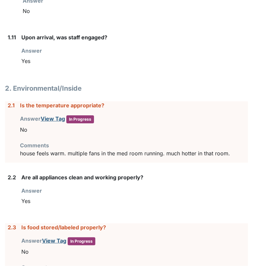
scroll to position [678, 0]
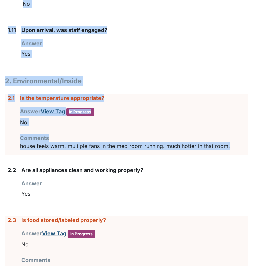
drag, startPoint x: 233, startPoint y: 145, endPoint x: -2, endPoint y: 96, distance: 239.8
click at [0, 96] on html "Tasks New Form Inspection Document Bundle Units Templates Analysis Users & Grou…" at bounding box center [126, 133] width 253 height 266
click at [7, 96] on div "2.1 Is the temperature appropriate? Answer View Tag In Progress You must select…" at bounding box center [126, 124] width 243 height 61
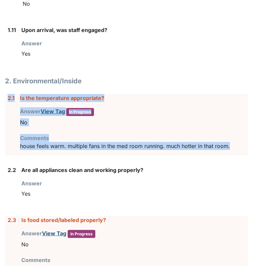
drag, startPoint x: 7, startPoint y: 96, endPoint x: 229, endPoint y: 146, distance: 227.7
click at [229, 146] on div "2.1 Is the temperature appropriate? Answer View Tag In Progress You must select…" at bounding box center [126, 124] width 243 height 61
drag, startPoint x: 229, startPoint y: 146, endPoint x: 219, endPoint y: 145, distance: 10.2
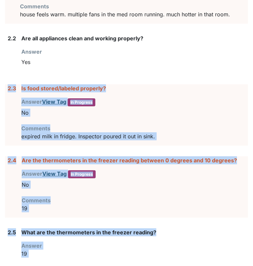
scroll to position [816, 0]
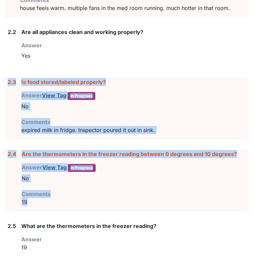
drag, startPoint x: 8, startPoint y: 216, endPoint x: 169, endPoint y: 199, distance: 161.9
copy form "2.3 Is food stored/labeled properly? Answer View Tag In Progress You must selec…"
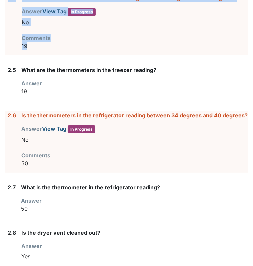
scroll to position [983, 0]
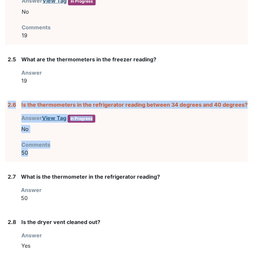
drag, startPoint x: 34, startPoint y: 147, endPoint x: 4, endPoint y: 100, distance: 55.4
drag, startPoint x: 4, startPoint y: 100, endPoint x: 28, endPoint y: 103, distance: 24.2
copy div "2.6 Is the thermometers in the refrigerator reading between 34 degrees and 40 d…"
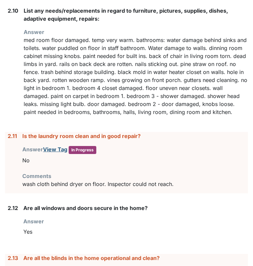
scroll to position [1325, 0]
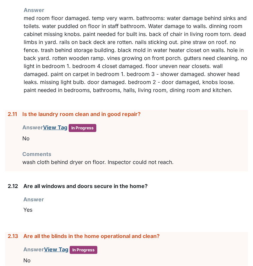
click at [175, 166] on p "wash cloth behind dryer on floor. Inspector could not reach." at bounding box center [135, 162] width 226 height 8
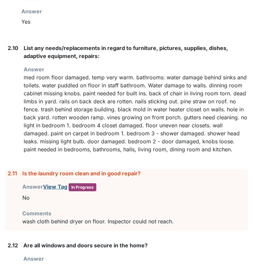
scroll to position [1273, 0]
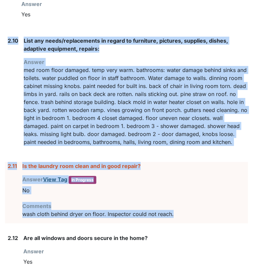
drag, startPoint x: 6, startPoint y: 35, endPoint x: 217, endPoint y: 222, distance: 281.7
copy form "2.10 List any needs/replacements in regard to furniture, pictures, supplies, di…"
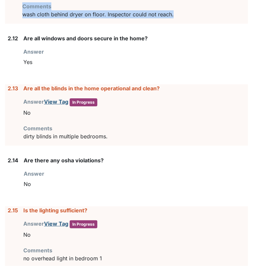
scroll to position [1476, 0]
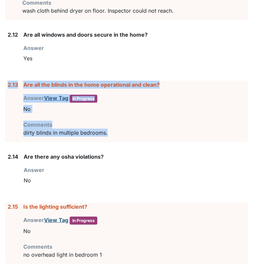
drag, startPoint x: 111, startPoint y: 139, endPoint x: 7, endPoint y: 88, distance: 115.9
click at [7, 88] on div "2.13 Are all the blinds in the home operational and clean? Answer View Tag In P…" at bounding box center [126, 111] width 243 height 61
drag, startPoint x: 7, startPoint y: 88, endPoint x: 11, endPoint y: 88, distance: 4.7
copy div "2.13 Are all the blinds in the home operational and clean? Answer View Tag In P…"
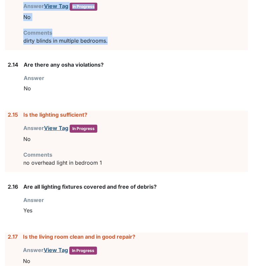
scroll to position [1583, 0]
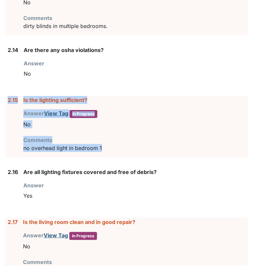
drag, startPoint x: 113, startPoint y: 148, endPoint x: 8, endPoint y: 104, distance: 113.6
click at [8, 104] on div "2.15 Is the lighting sufficient? Answer View Tag In Progress You must select on…" at bounding box center [126, 126] width 243 height 61
copy div "2.15 Is the lighting sufficient? Answer View Tag In Progress You must select on…"
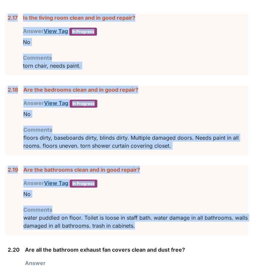
scroll to position [1762, 0]
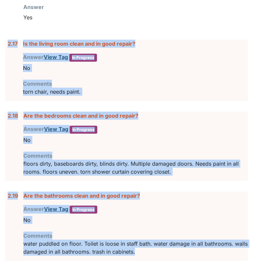
drag, startPoint x: 154, startPoint y: 201, endPoint x: 9, endPoint y: 47, distance: 211.6
drag, startPoint x: 9, startPoint y: 47, endPoint x: 13, endPoint y: 47, distance: 4.3
copy form "2.17 Is the living room clean and in good repair? Answer View Tag In Progress Y…"
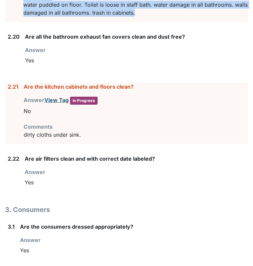
scroll to position [2011, 0]
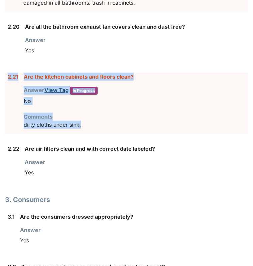
drag, startPoint x: 93, startPoint y: 127, endPoint x: 8, endPoint y: 76, distance: 99.4
click at [8, 76] on div "2.21 Are the kitchen cabinets and floors clean? Answer View Tag In Progress You…" at bounding box center [126, 103] width 243 height 61
copy div "2.21 Are the kitchen cabinets and floors clean? Answer View Tag In Progress You…"
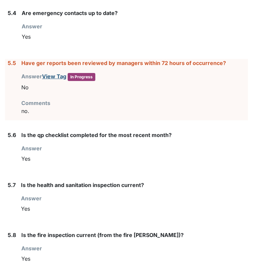
scroll to position [2987, 0]
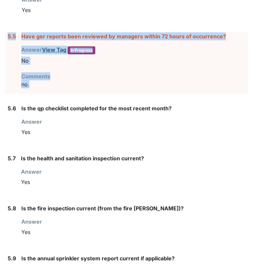
drag, startPoint x: 46, startPoint y: 86, endPoint x: 6, endPoint y: 36, distance: 64.4
click at [6, 36] on div "5.5 Have ger reports been reviewed by managers within 72 hours of occurrence? A…" at bounding box center [126, 62] width 243 height 61
drag, startPoint x: 6, startPoint y: 36, endPoint x: 94, endPoint y: 36, distance: 88.5
copy div "5.5 Have ger reports been reviewed by managers within 72 hours of occurrence? A…"
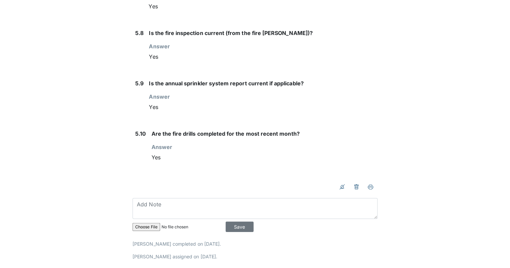
scroll to position [3002, 0]
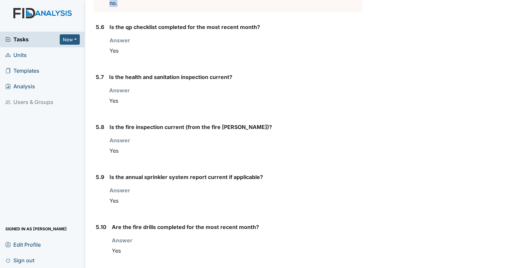
click at [17, 55] on span "Units" at bounding box center [15, 55] width 21 height 10
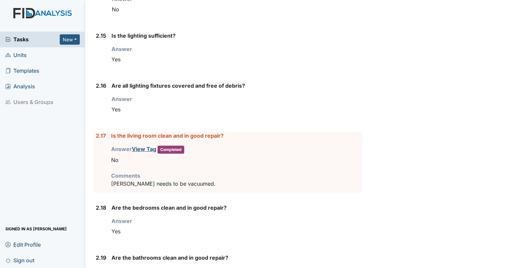
scroll to position [1360, 0]
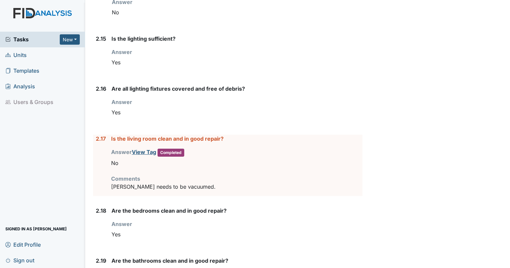
click at [29, 40] on span "Tasks" at bounding box center [32, 39] width 54 height 8
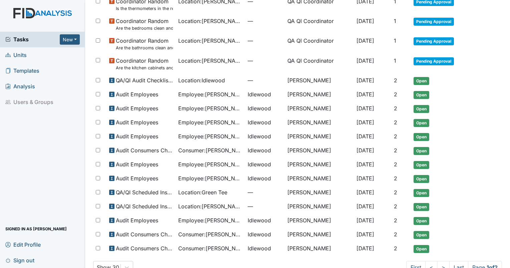
scroll to position [319, 0]
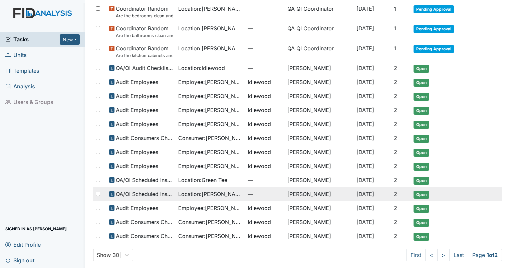
click at [128, 191] on span "QA/QI Scheduled Inspection" at bounding box center [144, 194] width 57 height 8
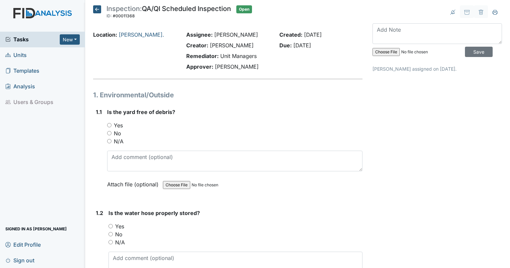
click at [108, 124] on input "Yes" at bounding box center [109, 125] width 4 height 4
radio input "true"
click at [110, 225] on input "Yes" at bounding box center [111, 226] width 4 height 4
radio input "true"
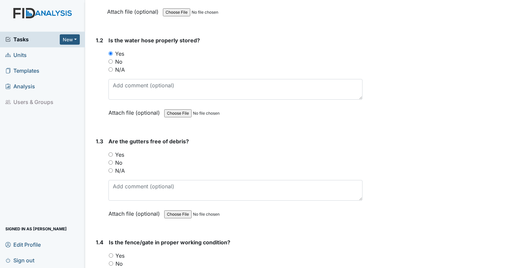
scroll to position [179, 0]
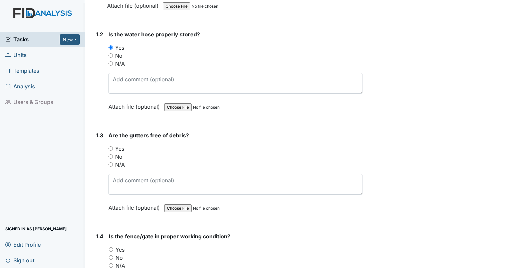
click at [110, 148] on input "Yes" at bounding box center [111, 149] width 4 height 4
radio input "true"
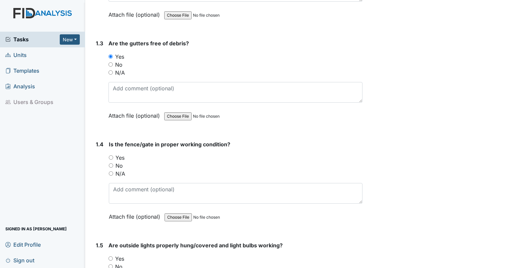
scroll to position [283, 0]
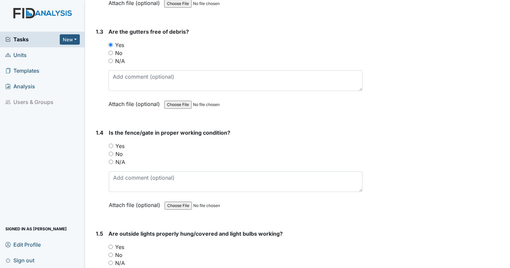
click at [111, 160] on input "N/A" at bounding box center [111, 162] width 4 height 4
radio input "true"
click at [110, 245] on input "Yes" at bounding box center [111, 247] width 4 height 4
radio input "true"
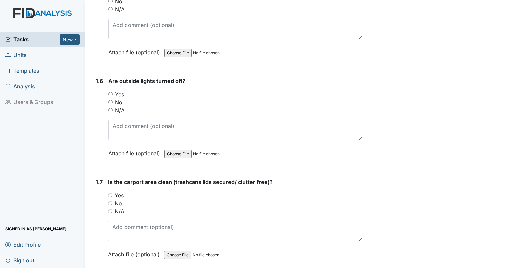
scroll to position [554, 0]
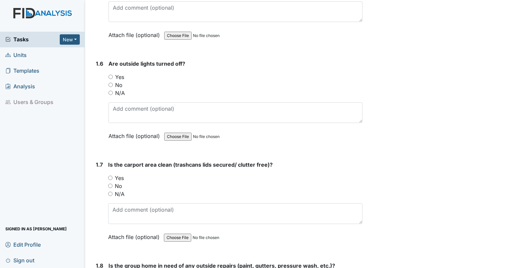
click at [111, 75] on input "Yes" at bounding box center [111, 77] width 4 height 4
radio input "true"
click at [110, 178] on input "Yes" at bounding box center [110, 178] width 4 height 4
radio input "true"
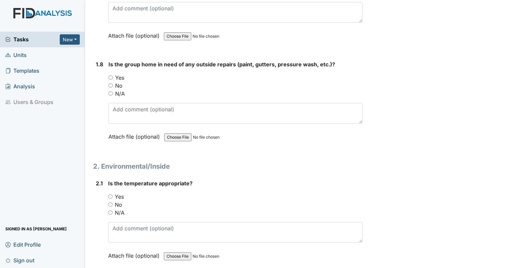
scroll to position [751, 0]
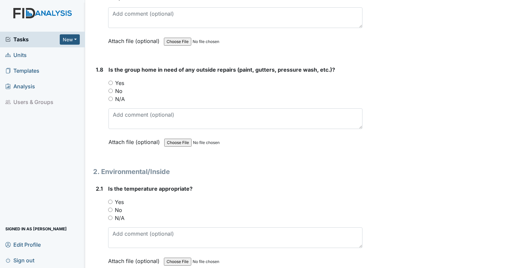
click at [111, 89] on input "No" at bounding box center [111, 91] width 4 height 4
radio input "true"
click at [111, 200] on input "Yes" at bounding box center [110, 202] width 4 height 4
radio input "true"
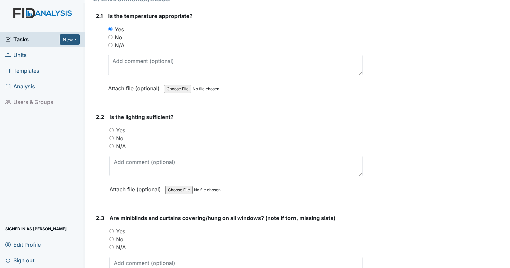
scroll to position [958, 0]
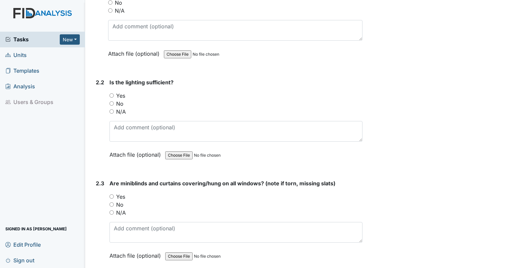
click at [111, 93] on input "Yes" at bounding box center [112, 95] width 4 height 4
radio input "true"
click at [112, 101] on input "No" at bounding box center [112, 103] width 4 height 4
radio input "true"
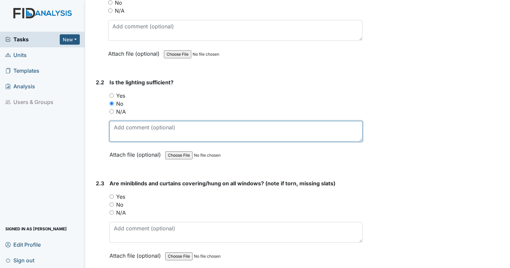
click at [120, 122] on textarea at bounding box center [236, 131] width 253 height 21
type textarea "dead bulbs in bathrooms"
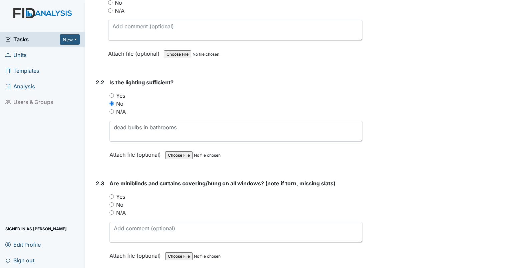
click at [113, 195] on input "Yes" at bounding box center [112, 197] width 4 height 4
radio input "true"
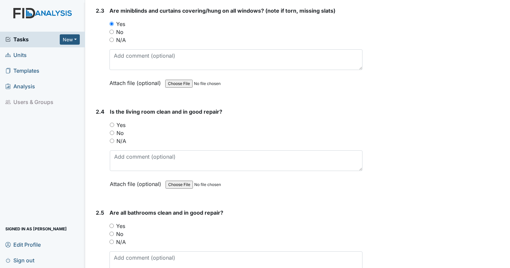
scroll to position [1137, 0]
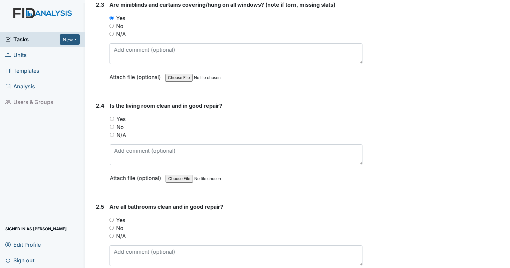
click at [112, 125] on input "No" at bounding box center [112, 127] width 4 height 4
radio input "true"
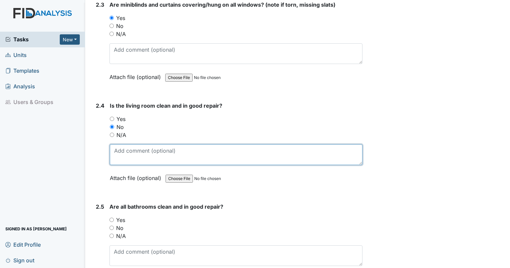
click at [133, 151] on textarea at bounding box center [236, 155] width 253 height 21
type textarea "multiple holes in walls. Dents in walls needs repair as well."
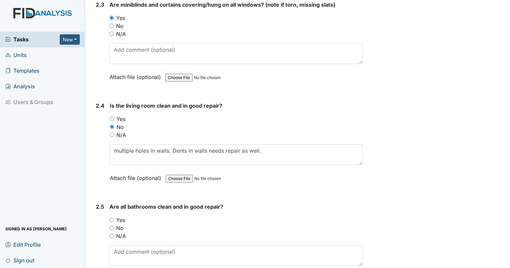
click at [111, 226] on input "No" at bounding box center [112, 228] width 4 height 4
radio input "true"
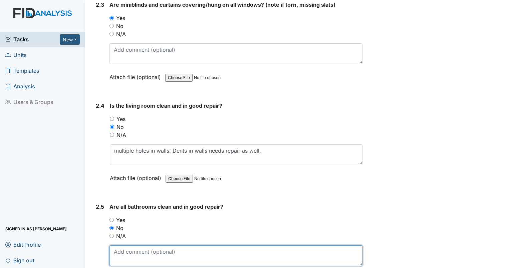
click at [132, 246] on textarea at bounding box center [236, 256] width 253 height 21
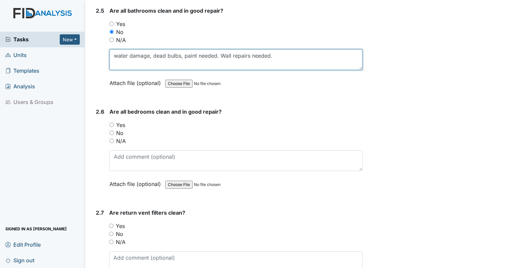
scroll to position [1327, 0]
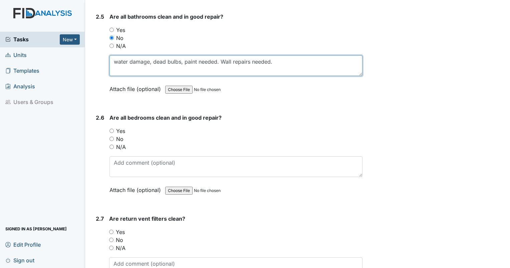
type textarea "water damage, dead bulbs, paint needed. Wall repairs needed."
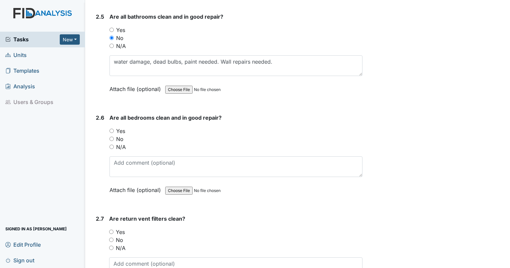
click at [111, 137] on input "No" at bounding box center [112, 139] width 4 height 4
radio input "true"
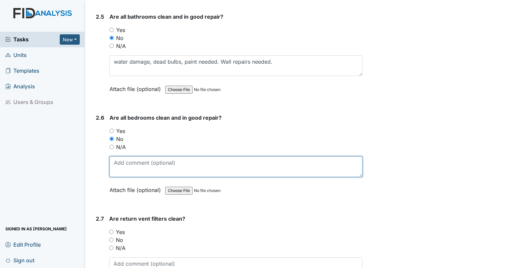
click at [125, 157] on textarea at bounding box center [236, 167] width 253 height 21
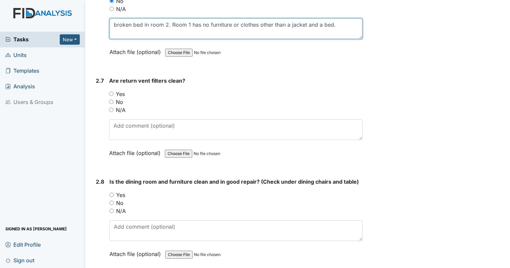
scroll to position [1524, 0]
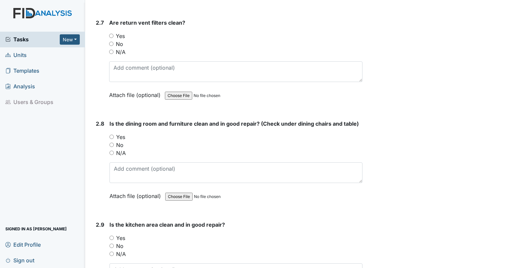
type textarea "broken bed in room 2. Room 1 has no furniture or clothes other than a jacket an…"
click at [113, 135] on input "Yes" at bounding box center [112, 137] width 4 height 4
radio input "true"
click at [112, 244] on input "No" at bounding box center [112, 246] width 4 height 4
radio input "true"
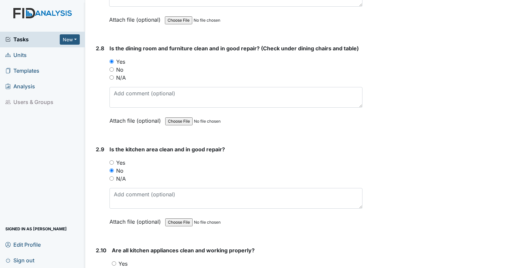
scroll to position [1608, 0]
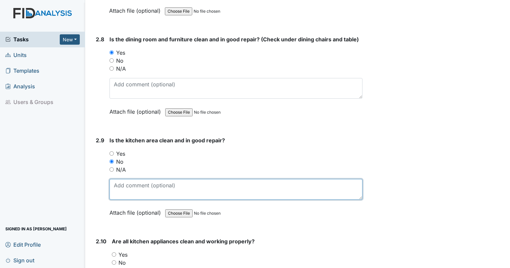
click at [218, 187] on textarea at bounding box center [236, 189] width 253 height 21
type textarea "light over stove was left on while house empty. Van over stove left on while ho…"
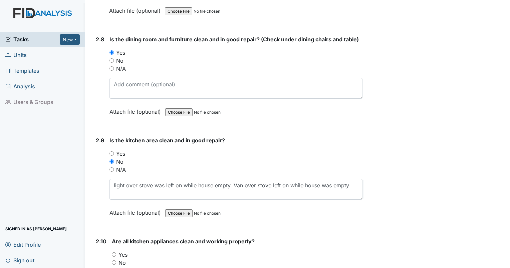
click at [113, 253] on input "Yes" at bounding box center [114, 255] width 4 height 4
radio input "true"
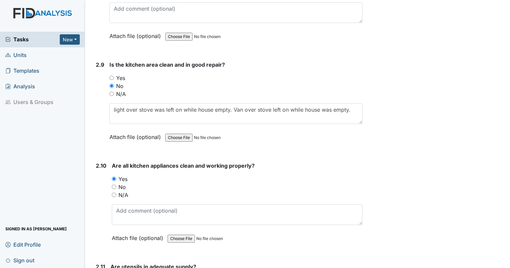
scroll to position [1715, 0]
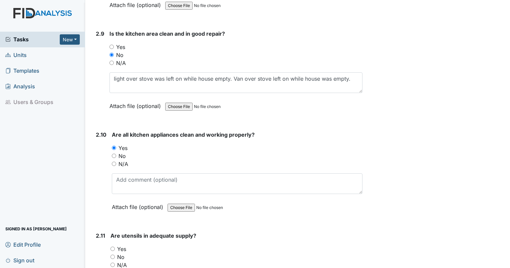
click at [115, 154] on input "No" at bounding box center [114, 156] width 4 height 4
radio input "true"
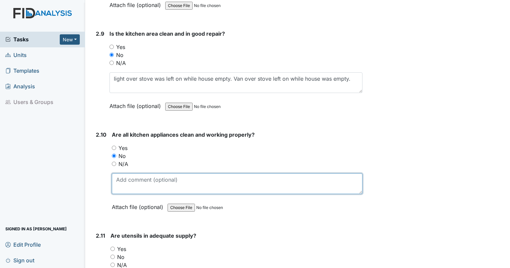
click at [126, 175] on textarea at bounding box center [237, 184] width 251 height 21
click at [115, 174] on textarea "dirty pot on stove. Staff states it is used to heat water for mopping." at bounding box center [237, 184] width 251 height 21
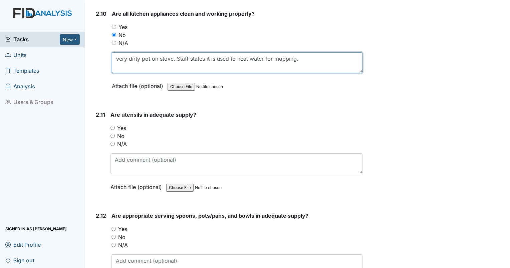
scroll to position [1854, 0]
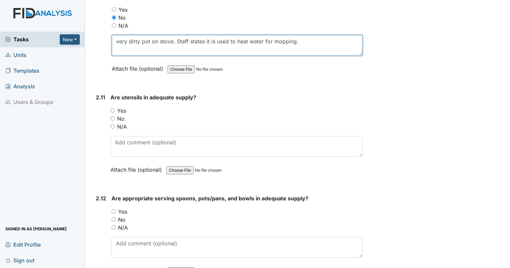
type textarea "very dirty pot on stove. Staff states it is used to heat water for mopping."
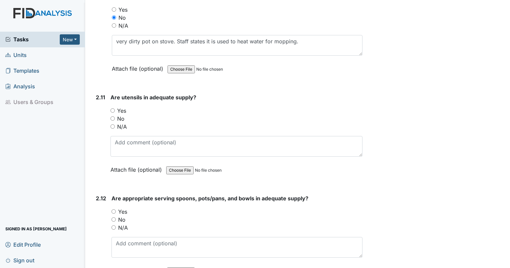
click at [113, 109] on input "Yes" at bounding box center [113, 111] width 4 height 4
radio input "true"
click at [114, 210] on input "Yes" at bounding box center [114, 212] width 4 height 4
radio input "true"
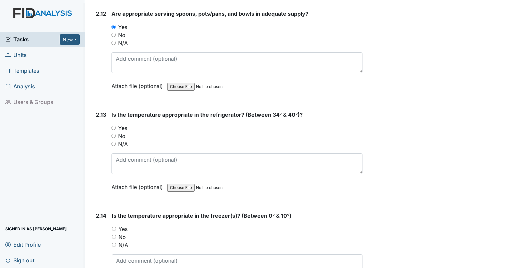
scroll to position [2044, 0]
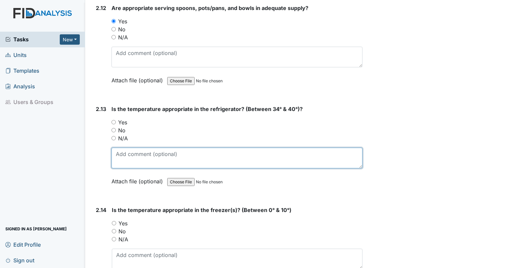
click at [143, 154] on textarea at bounding box center [237, 158] width 251 height 21
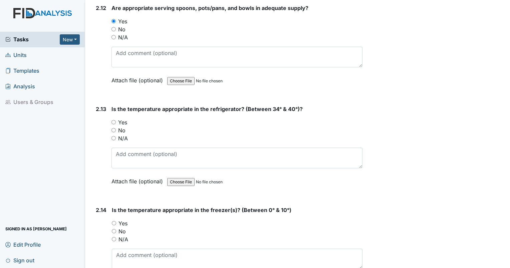
click at [112, 128] on input "No" at bounding box center [114, 130] width 4 height 4
radio input "true"
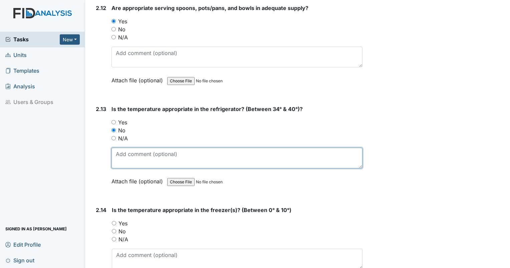
click at [133, 149] on textarea at bounding box center [237, 158] width 251 height 21
type textarea "45"
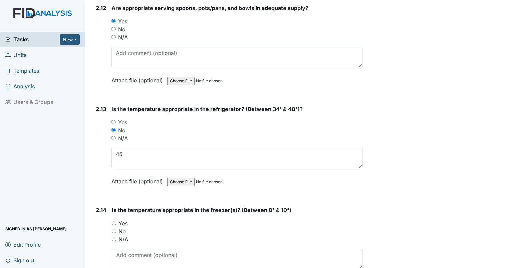
click at [113, 221] on input "Yes" at bounding box center [114, 223] width 4 height 4
radio input "true"
click at [167, 249] on textarea at bounding box center [237, 259] width 251 height 21
type textarea "2"
click at [112, 228] on div "No" at bounding box center [237, 232] width 251 height 8
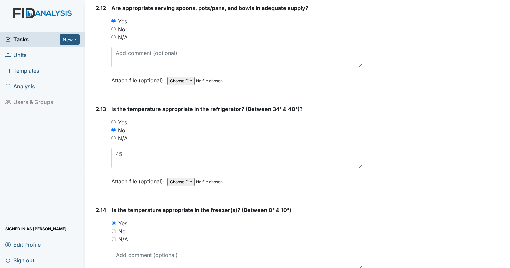
click at [114, 229] on input "No" at bounding box center [114, 231] width 4 height 4
radio input "true"
click at [122, 249] on textarea at bounding box center [237, 259] width 251 height 21
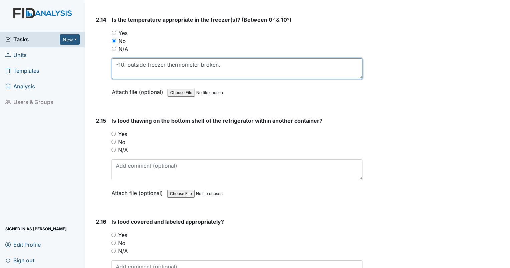
scroll to position [2241, 0]
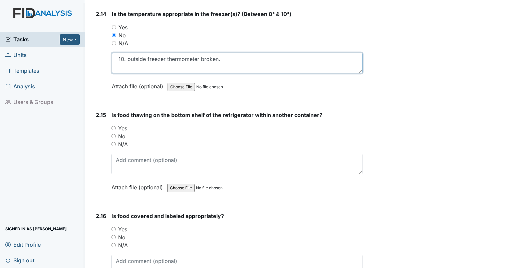
type textarea "-10. outside freezer thermometer broken."
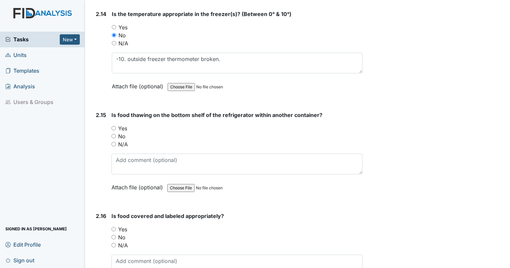
click at [112, 134] on input "No" at bounding box center [114, 136] width 4 height 4
radio input "true"
click at [113, 227] on input "Yes" at bounding box center [114, 229] width 4 height 4
radio input "true"
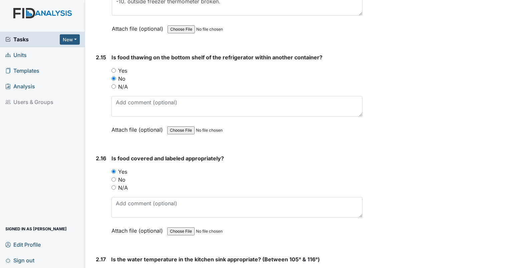
scroll to position [2310, 0]
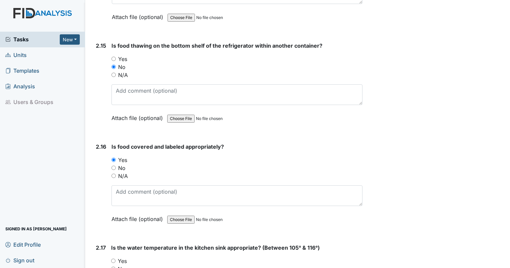
click at [115, 73] on input "N/A" at bounding box center [114, 75] width 4 height 4
radio input "true"
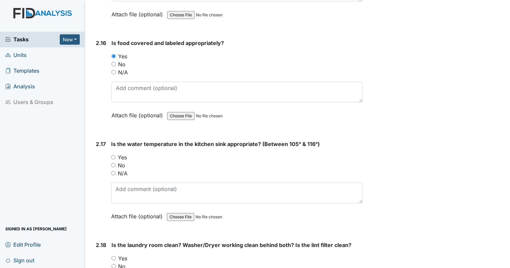
scroll to position [2437, 0]
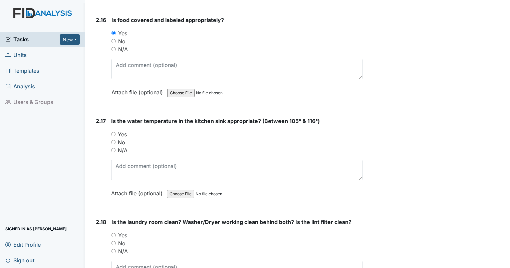
click at [114, 148] on input "N/A" at bounding box center [113, 150] width 4 height 4
radio input "true"
click at [114, 241] on input "No" at bounding box center [114, 243] width 4 height 4
radio input "true"
click at [126, 264] on textarea at bounding box center [237, 271] width 251 height 21
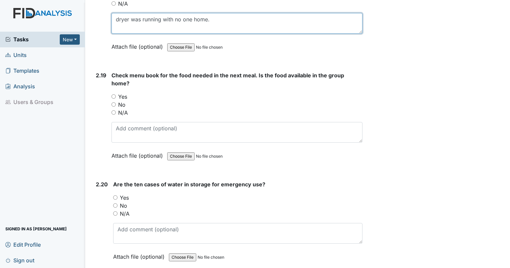
scroll to position [2679, 0]
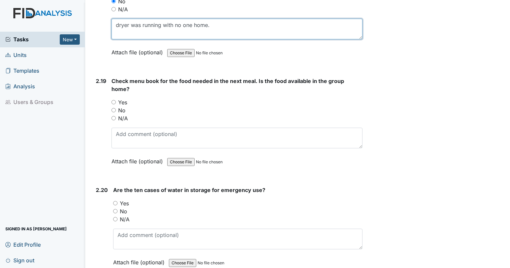
type textarea "dryer was running with no one home."
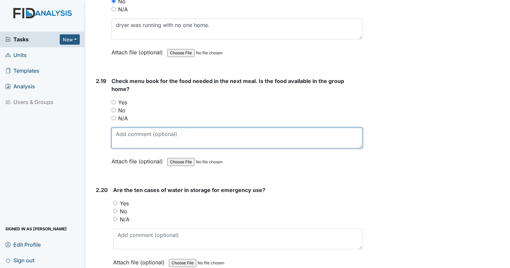
click at [162, 128] on textarea at bounding box center [237, 138] width 251 height 21
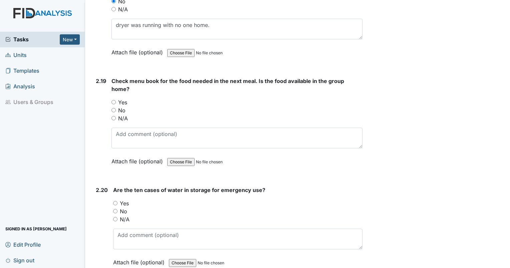
click at [114, 100] on input "Yes" at bounding box center [114, 102] width 4 height 4
radio input "true"
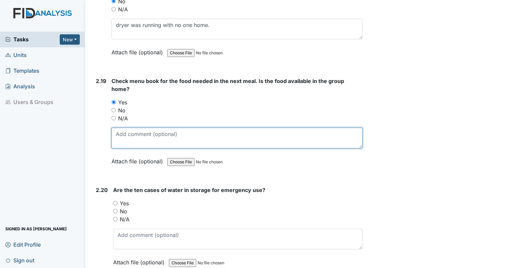
click at [137, 128] on textarea at bounding box center [237, 138] width 251 height 21
type textarea "it was difficult for staff to find, but was present."
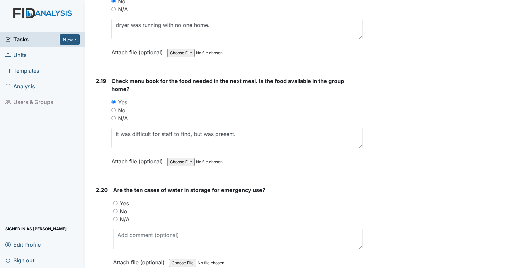
click at [117, 201] on input "Yes" at bounding box center [115, 203] width 4 height 4
radio input "true"
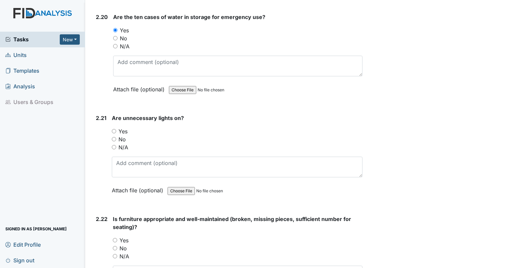
scroll to position [2858, 0]
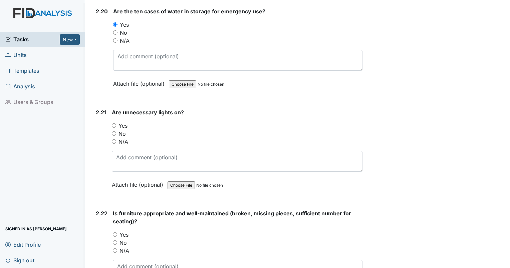
click at [113, 124] on input "Yes" at bounding box center [114, 126] width 4 height 4
radio input "true"
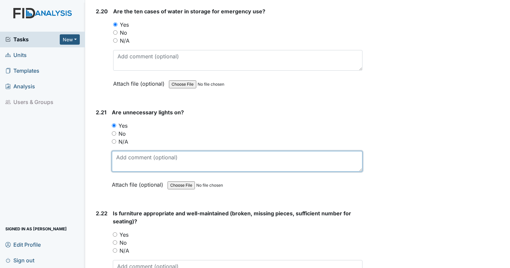
click at [122, 151] on textarea at bounding box center [237, 161] width 251 height 21
type textarea "light over stove and fan over stove."
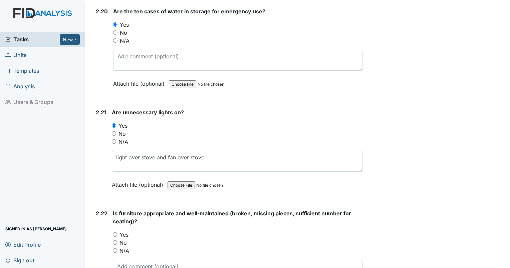
click at [116, 233] on input "Yes" at bounding box center [115, 235] width 4 height 4
radio input "true"
click at [124, 260] on textarea at bounding box center [238, 270] width 250 height 21
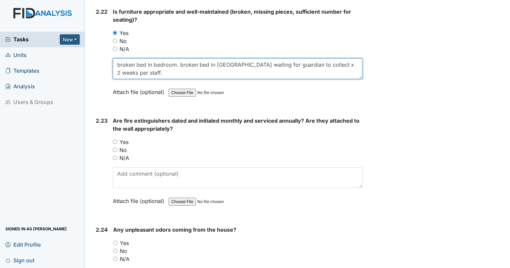
scroll to position [3072, 0]
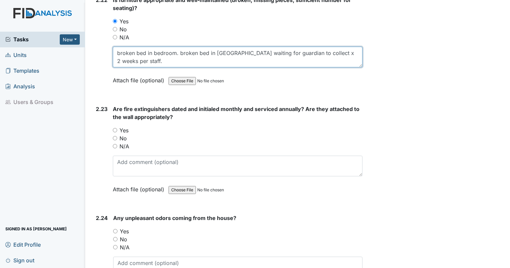
type textarea "broken bed in bedroom. broken bed in [GEOGRAPHIC_DATA] waiting for guardian to …"
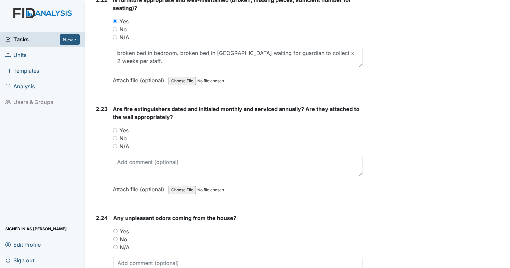
click at [114, 128] on input "Yes" at bounding box center [115, 130] width 4 height 4
radio input "true"
click at [117, 237] on input "No" at bounding box center [115, 239] width 4 height 4
radio input "true"
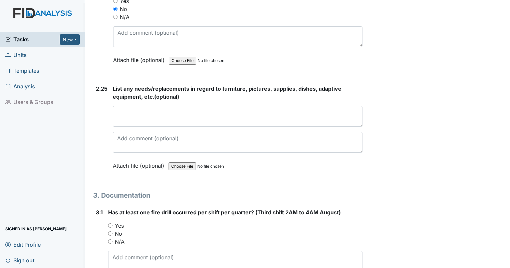
scroll to position [3309, 0]
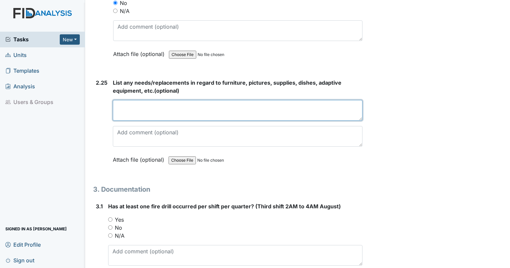
click at [173, 100] on textarea at bounding box center [238, 110] width 250 height 21
type textarea "s"
type textarea "walls need repair and paint throughout. Bathrooms are water damaged through out."
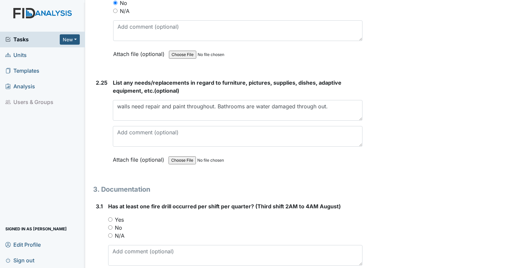
click at [109, 218] on input "Yes" at bounding box center [110, 220] width 4 height 4
radio input "true"
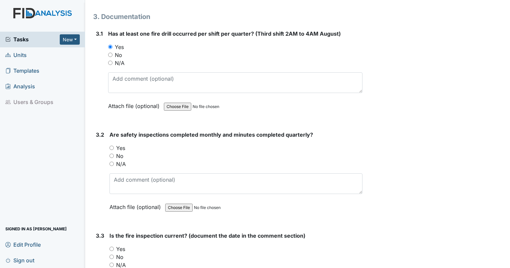
scroll to position [3464, 0]
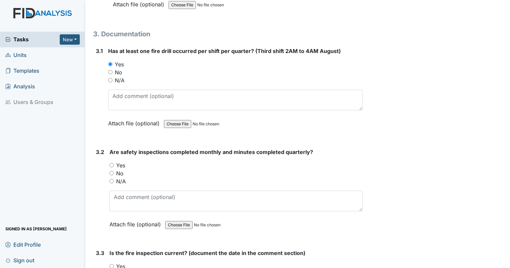
click at [112, 171] on input "No" at bounding box center [112, 173] width 4 height 4
radio input "true"
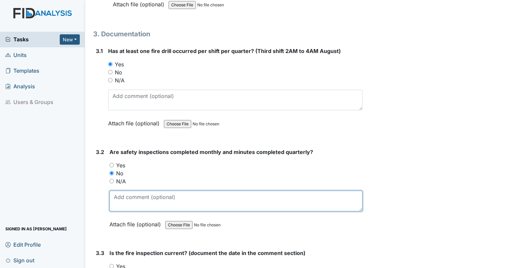
click at [128, 191] on textarea at bounding box center [236, 201] width 253 height 21
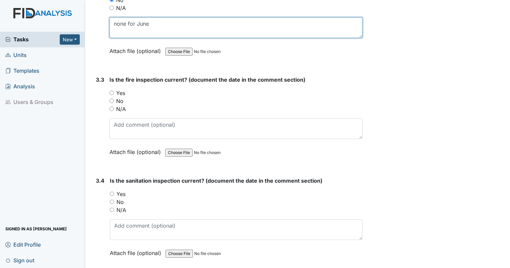
scroll to position [3643, 0]
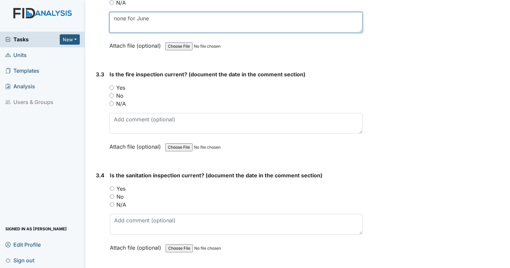
type textarea "none for June"
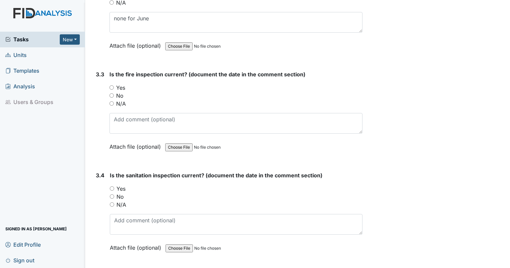
click at [114, 85] on input "Yes" at bounding box center [112, 87] width 4 height 4
radio input "true"
click at [111, 187] on input "Yes" at bounding box center [112, 189] width 4 height 4
radio input "true"
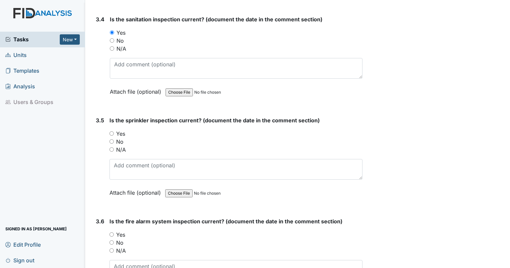
scroll to position [3811, 0]
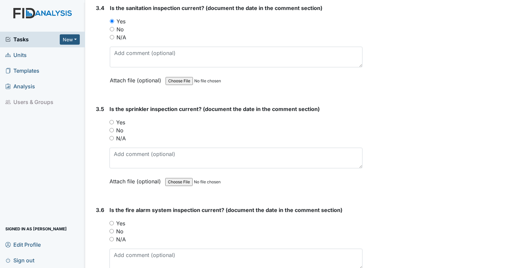
click at [113, 119] on div "Yes" at bounding box center [236, 123] width 253 height 8
click at [111, 120] on input "Yes" at bounding box center [112, 122] width 4 height 4
radio input "true"
click at [111, 221] on input "Yes" at bounding box center [112, 223] width 4 height 4
radio input "true"
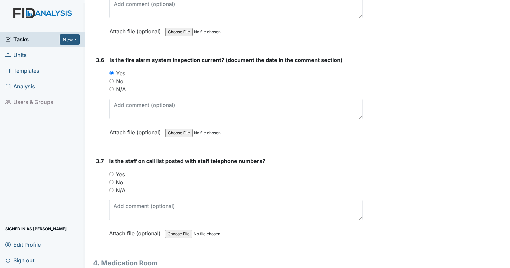
scroll to position [4001, 0]
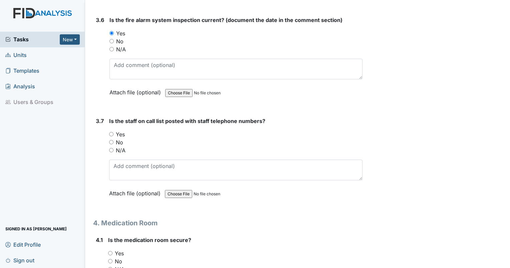
click at [111, 132] on input "Yes" at bounding box center [111, 134] width 4 height 4
radio input "true"
click at [109, 258] on div "No" at bounding box center [235, 262] width 254 height 8
click at [108, 259] on input "No" at bounding box center [110, 261] width 4 height 4
radio input "true"
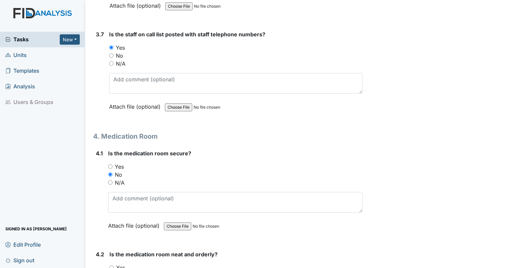
scroll to position [4094, 0]
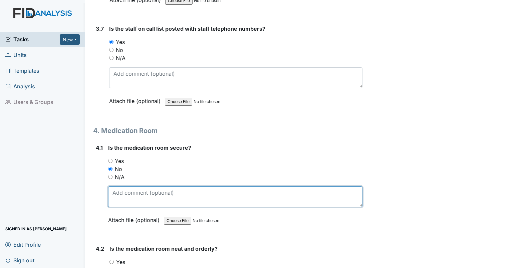
click at [206, 187] on textarea at bounding box center [235, 197] width 254 height 21
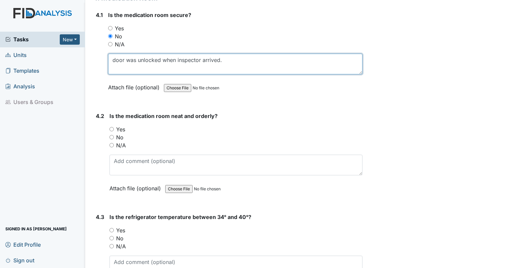
scroll to position [4267, 0]
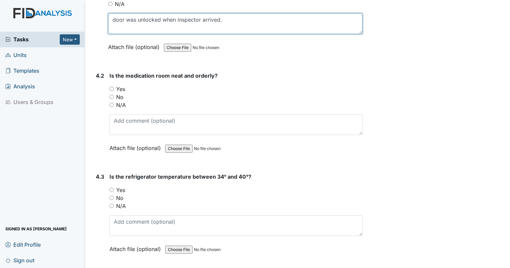
type textarea "door was unlocked when inspector arrived."
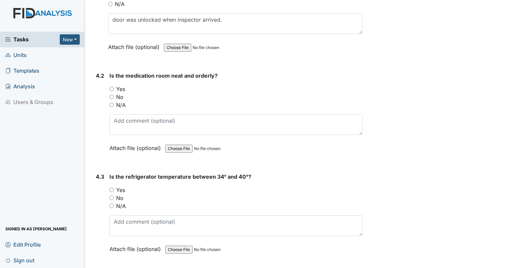
click at [110, 95] on input "No" at bounding box center [112, 97] width 4 height 4
radio input "true"
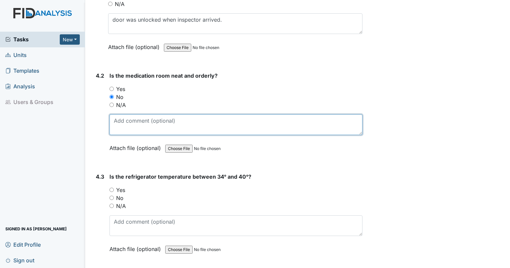
click at [120, 115] on textarea at bounding box center [236, 125] width 253 height 21
type textarea "monitor is cracked. golf club hidden behind staff bathroom door."
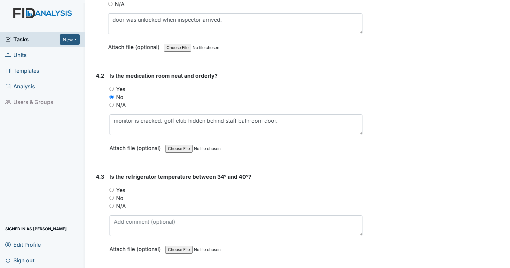
click at [112, 196] on input "No" at bounding box center [112, 198] width 4 height 4
radio input "true"
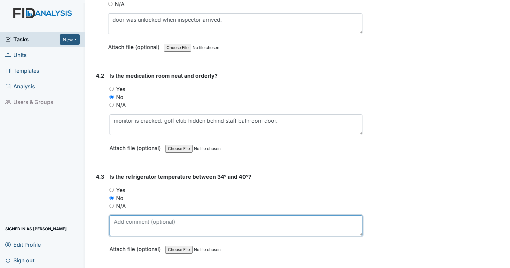
click at [124, 216] on textarea at bounding box center [236, 226] width 253 height 21
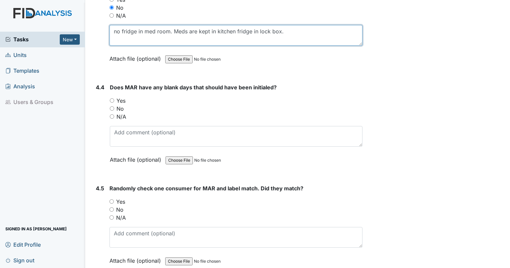
scroll to position [4446, 0]
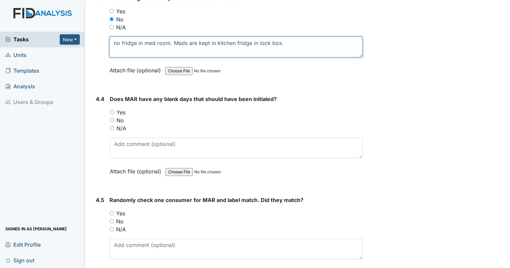
type textarea "no fridge in med room. Meds are kept in kitchen fridge in lock box."
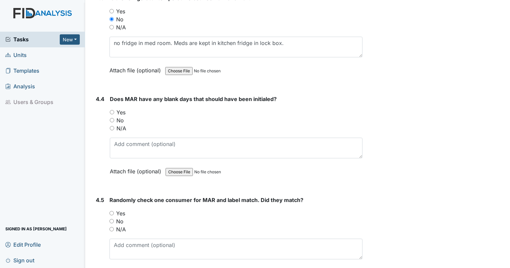
click at [113, 118] on input "No" at bounding box center [112, 120] width 4 height 4
radio input "true"
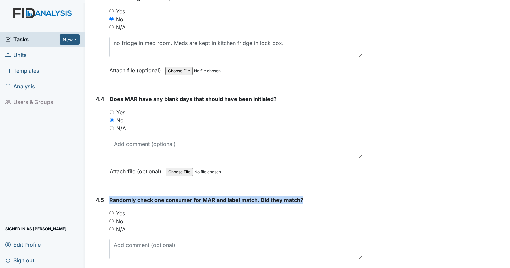
drag, startPoint x: 110, startPoint y: 185, endPoint x: 326, endPoint y: 184, distance: 216.3
click at [326, 196] on strong "Randomly check one consumer for MAR and label match. Did they match?" at bounding box center [236, 200] width 253 height 8
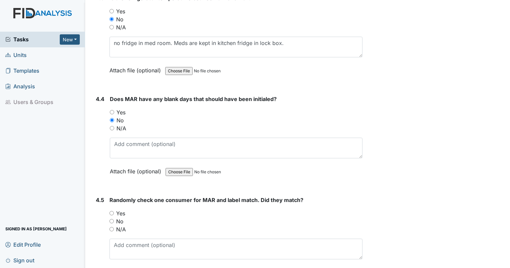
click at [109, 196] on div "4.5 Randomly check one consumer for MAR and label match. Did they match? You mu…" at bounding box center [227, 241] width 269 height 90
click at [112, 211] on input "Yes" at bounding box center [112, 213] width 4 height 4
radio input "true"
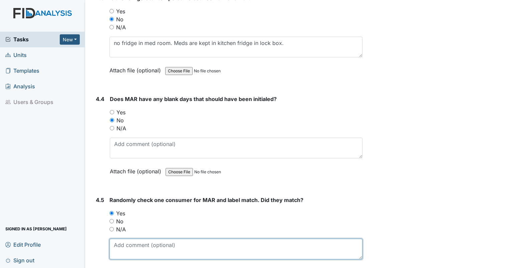
click at [186, 239] on textarea at bounding box center [236, 249] width 253 height 21
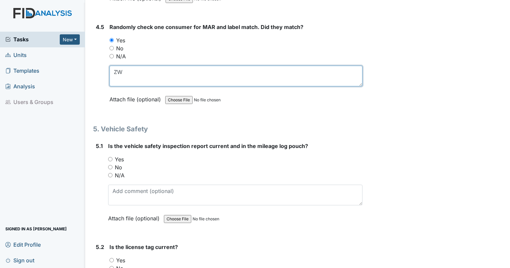
scroll to position [4636, 0]
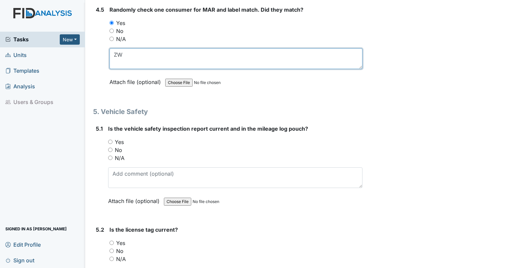
type textarea "ZW"
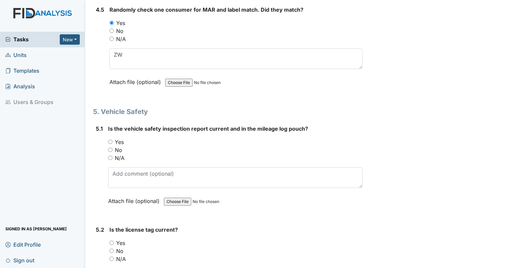
click at [109, 156] on input "N/A" at bounding box center [110, 158] width 4 height 4
radio input "true"
click at [111, 257] on input "N/A" at bounding box center [112, 259] width 4 height 4
radio input "true"
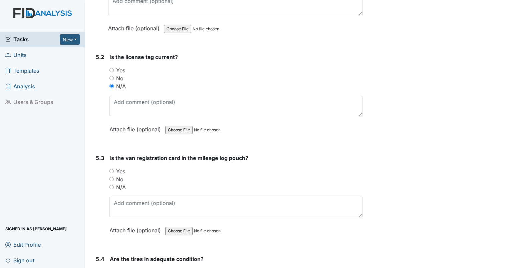
scroll to position [4815, 0]
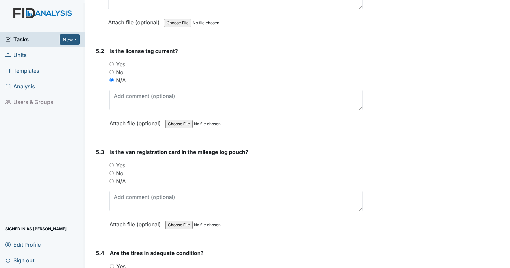
click at [109, 166] on div "5.3 Is the van registration card in the mileage log pouch? You must select one …" at bounding box center [227, 193] width 269 height 90
click at [112, 179] on input "N/A" at bounding box center [112, 181] width 4 height 4
radio input "true"
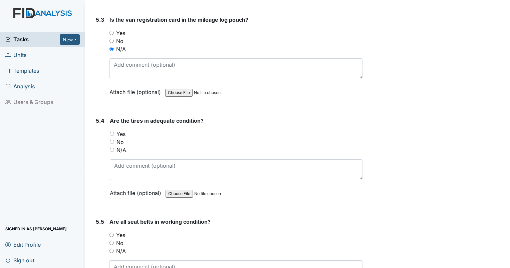
scroll to position [4983, 0]
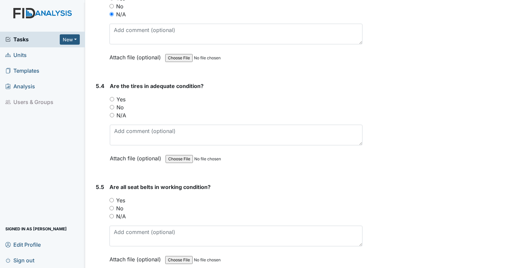
click at [114, 112] on div "N/A" at bounding box center [236, 116] width 253 height 8
click at [113, 113] on input "N/A" at bounding box center [112, 115] width 4 height 4
radio input "true"
click at [112, 214] on input "N/A" at bounding box center [112, 216] width 4 height 4
radio input "true"
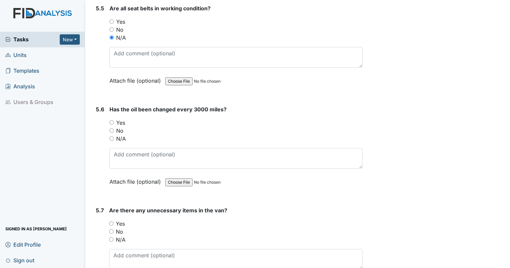
scroll to position [5127, 0]
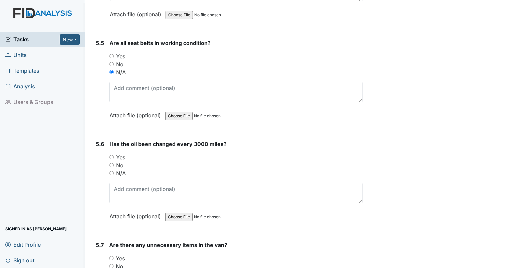
click at [112, 171] on input "N/A" at bounding box center [112, 173] width 4 height 4
radio input "true"
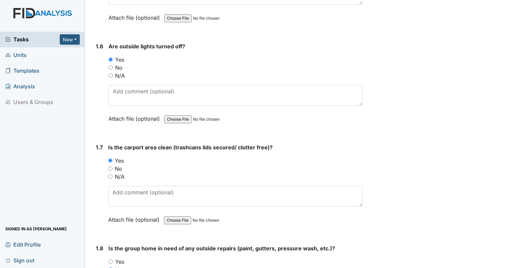
scroll to position [566, 0]
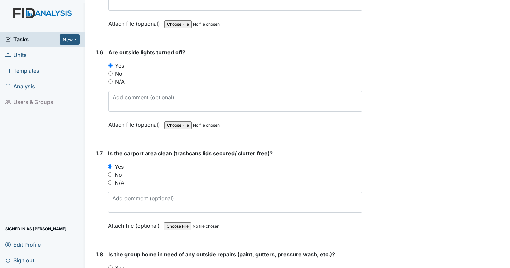
click at [110, 173] on input "No" at bounding box center [110, 175] width 4 height 4
radio input "true"
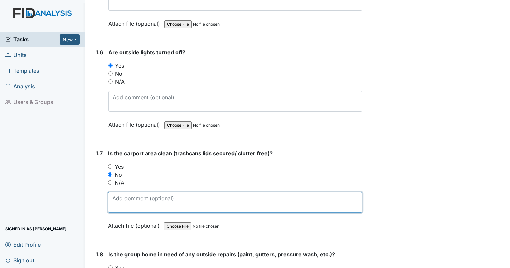
click at [122, 193] on textarea at bounding box center [235, 202] width 254 height 21
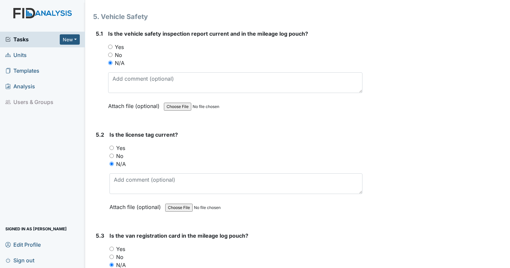
scroll to position [5201, 0]
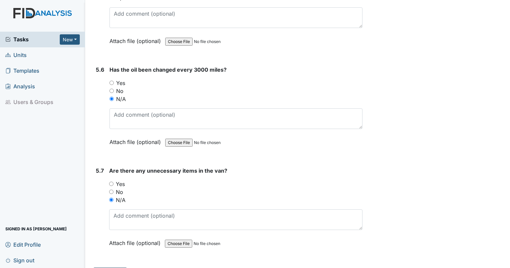
type textarea "broken bed in carport awaiting guardian collection."
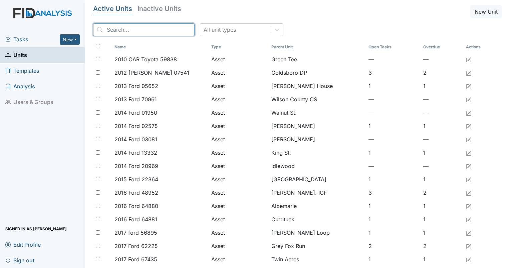
click at [139, 28] on input "search" at bounding box center [143, 29] width 101 height 13
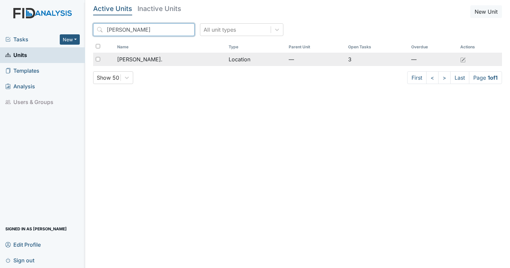
type input "dixon"
click at [139, 57] on span "[PERSON_NAME]." at bounding box center [139, 59] width 45 height 8
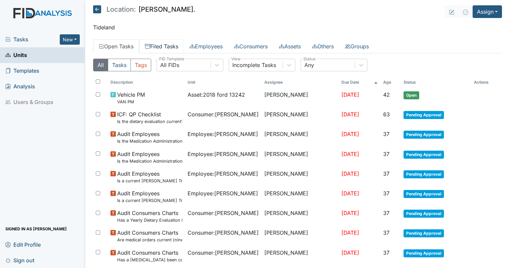
click at [166, 48] on link "Filed Tasks" at bounding box center [161, 46] width 45 height 14
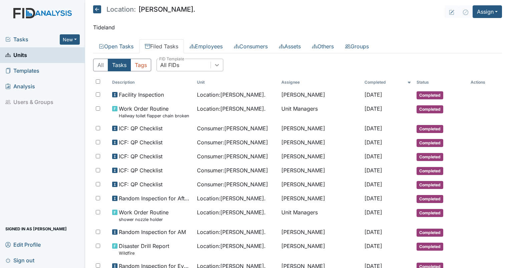
click at [216, 60] on div at bounding box center [217, 65] width 12 height 12
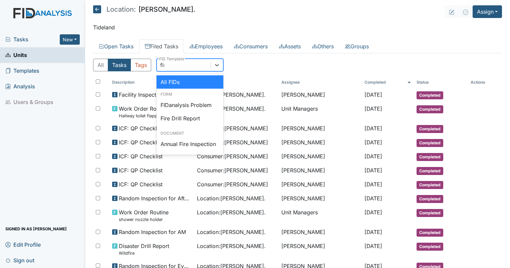
type input "fire"
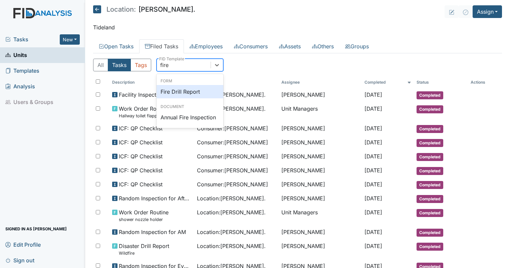
click at [191, 94] on div "Fire Drill Report" at bounding box center [190, 91] width 67 height 13
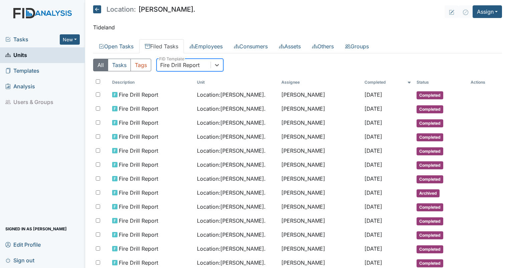
click at [170, 65] on div "Fire Drill Report" at bounding box center [179, 65] width 39 height 8
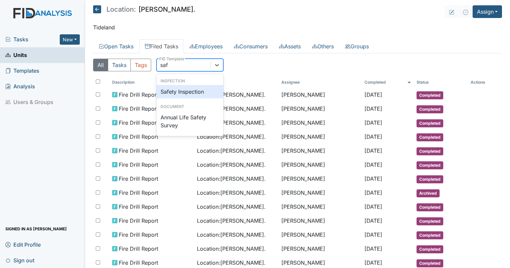
type input "safe"
click at [179, 90] on div "Safety Inspection" at bounding box center [190, 91] width 67 height 13
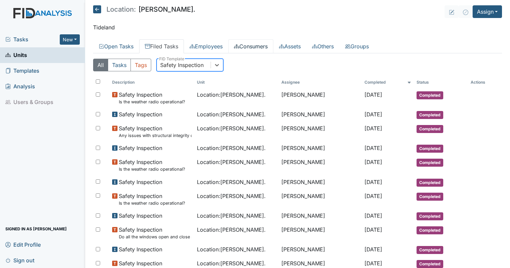
click at [268, 48] on link "Consumers" at bounding box center [250, 46] width 45 height 14
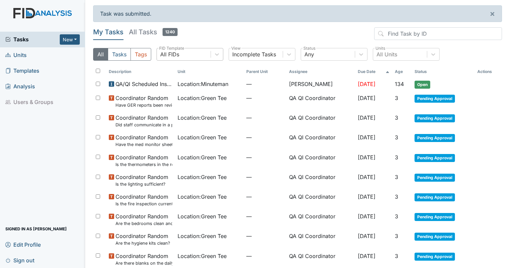
click at [183, 59] on div "All FIDs" at bounding box center [184, 54] width 54 height 12
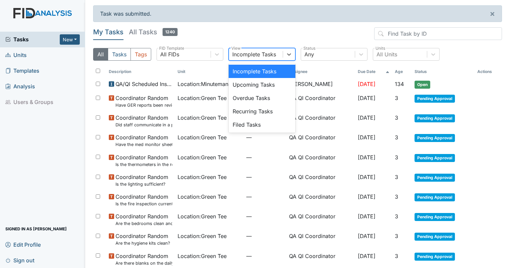
click at [252, 55] on div "Incomplete Tasks" at bounding box center [254, 54] width 44 height 8
click at [248, 123] on div "Filed Tasks" at bounding box center [262, 124] width 67 height 13
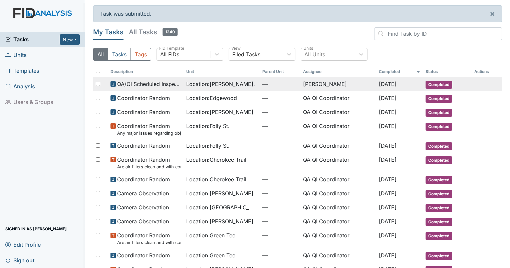
click at [322, 82] on td "[PERSON_NAME]" at bounding box center [338, 84] width 76 height 14
